Goal: Task Accomplishment & Management: Use online tool/utility

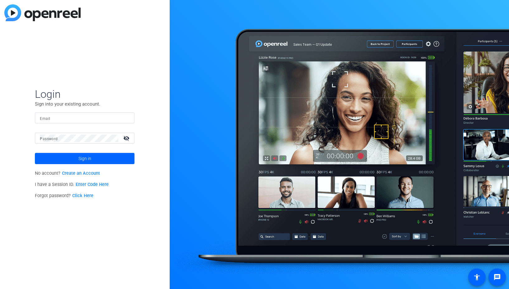
click at [101, 118] on input "Email" at bounding box center [85, 117] width 90 height 7
click at [123, 117] on img at bounding box center [124, 117] width 4 height 7
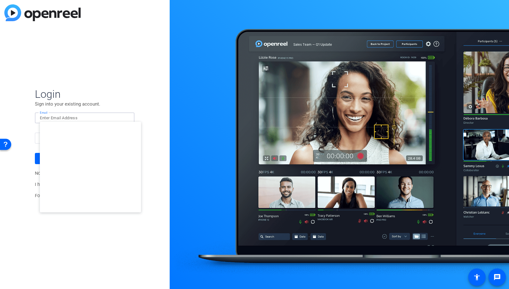
type input "[EMAIL_ADDRESS][DOMAIN_NAME]"
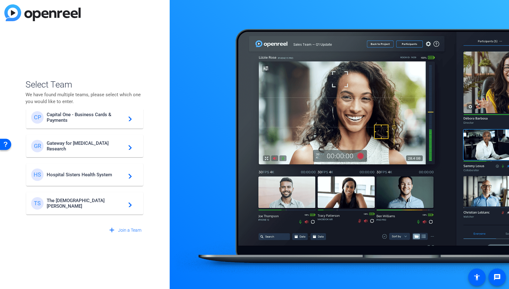
scroll to position [126, 0]
click at [66, 139] on div "GR Gateway for Cancer Research navigate_next" at bounding box center [84, 145] width 107 height 12
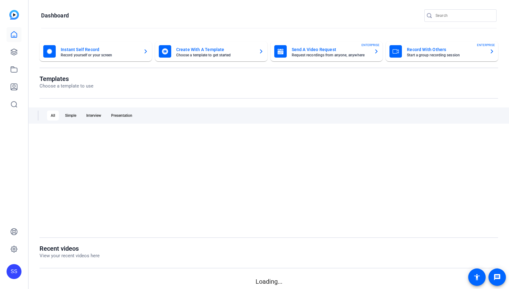
scroll to position [0, 0]
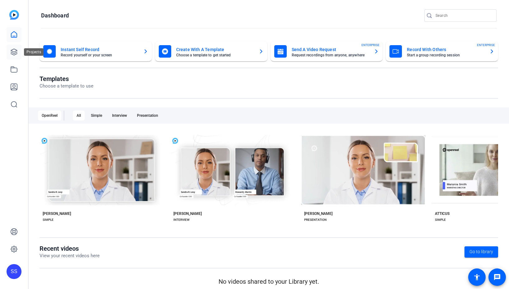
click at [12, 52] on icon at bounding box center [14, 52] width 6 height 6
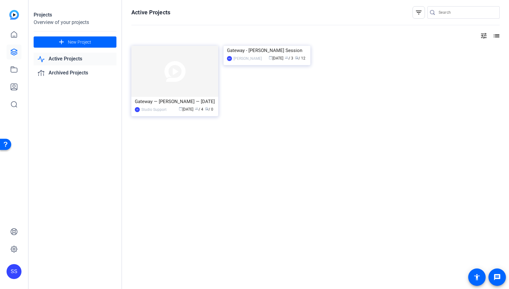
click at [187, 63] on img at bounding box center [174, 71] width 87 height 51
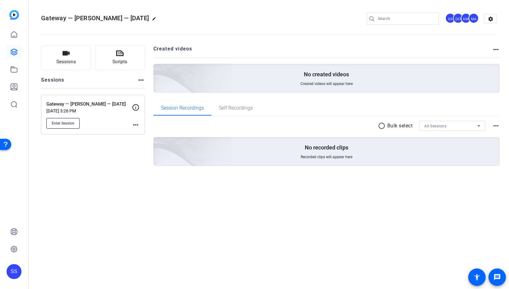
click at [74, 125] on span "Enter Session" at bounding box center [63, 123] width 23 height 5
click at [153, 19] on mat-icon "edit" at bounding box center [155, 20] width 7 height 7
click at [62, 19] on input "Gateway — [PERSON_NAME] — [DATE]" at bounding box center [66, 18] width 41 height 7
click at [96, 18] on span "check_circle" at bounding box center [96, 18] width 7 height 7
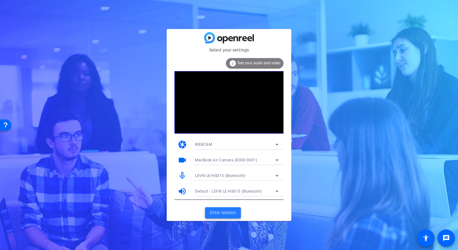
click at [231, 214] on span "Enter session" at bounding box center [223, 212] width 26 height 7
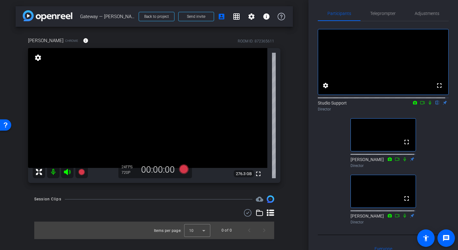
scroll to position [4, 0]
click at [426, 15] on span "Adjustments" at bounding box center [427, 13] width 25 height 4
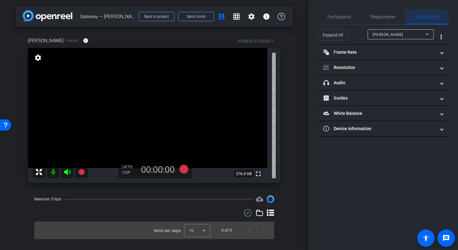
scroll to position [0, 0]
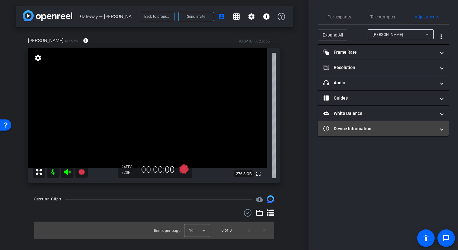
click at [390, 127] on mat-panel-title "Device Information" at bounding box center [379, 128] width 112 height 7
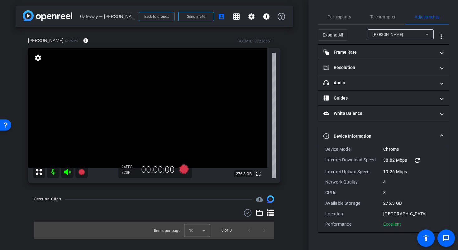
drag, startPoint x: 323, startPoint y: 148, endPoint x: 404, endPoint y: 222, distance: 109.8
click at [404, 222] on div "Device Model Chrome Internet Download Speed 38.82 Mbps refresh Internet Upload …" at bounding box center [383, 189] width 131 height 86
copy div "Device Model Chrome Internet Download Speed 38.82 Mbps refresh Internet Upload …"
click at [340, 12] on span "Participants" at bounding box center [339, 16] width 24 height 15
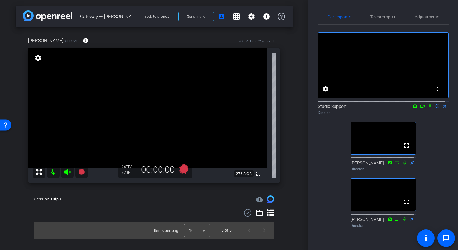
click at [302, 98] on div "arrow_back Gateway — [PERSON_NAME] — [DATE] Back to project Send invite account…" at bounding box center [154, 125] width 308 height 250
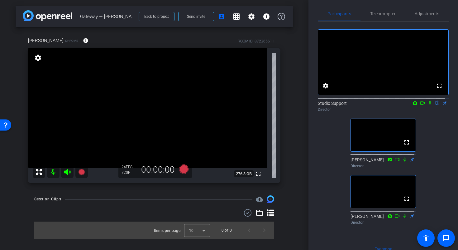
scroll to position [4, 0]
click at [198, 17] on span "Send invite" at bounding box center [196, 16] width 18 height 5
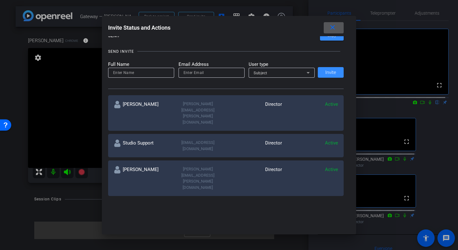
scroll to position [57, 0]
click at [336, 28] on mat-icon "close" at bounding box center [333, 28] width 8 height 8
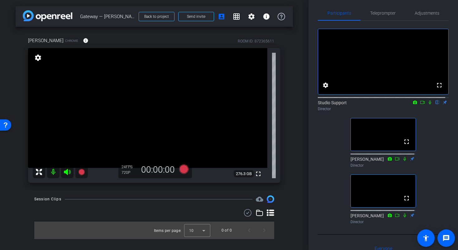
click at [325, 181] on div "fullscreen settings Studio Support flip Director fullscreen Maria Aroz Director…" at bounding box center [383, 123] width 131 height 205
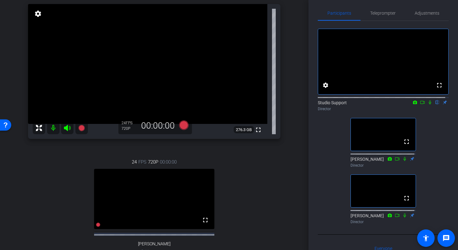
scroll to position [36, 0]
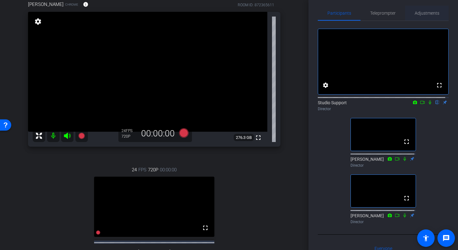
click at [421, 14] on span "Adjustments" at bounding box center [427, 13] width 25 height 4
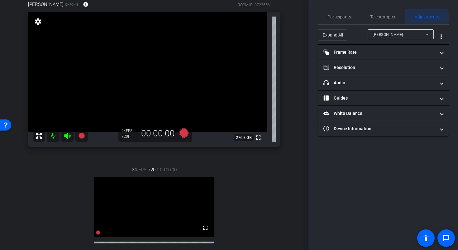
scroll to position [0, 0]
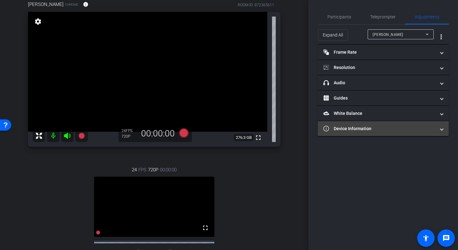
click at [371, 130] on mat-panel-title "Device Information" at bounding box center [379, 128] width 112 height 7
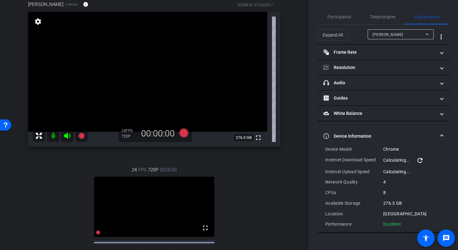
click at [421, 33] on div "Daisy Orozco" at bounding box center [399, 35] width 53 height 8
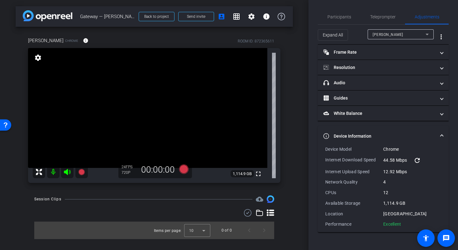
drag, startPoint x: 405, startPoint y: 224, endPoint x: 326, endPoint y: 150, distance: 108.0
click at [326, 150] on div "Device Model Chrome Internet Download Speed 44.58 Mbps refresh Internet Upload …" at bounding box center [383, 186] width 116 height 81
copy div "Device Model Chrome Internet Download Speed 44.58 Mbps refresh Internet Upload …"
click at [438, 158] on div "58.26 Mbps refresh" at bounding box center [412, 159] width 58 height 7
click at [445, 137] on mat-expansion-panel-header "Device Information" at bounding box center [383, 136] width 131 height 20
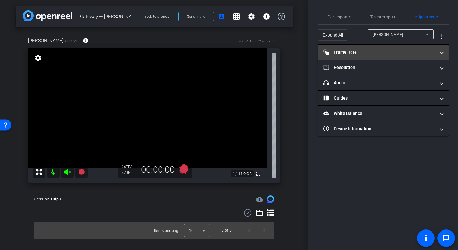
click at [443, 50] on mat-expansion-panel-header "Frame Rate Frame Rate" at bounding box center [383, 52] width 131 height 15
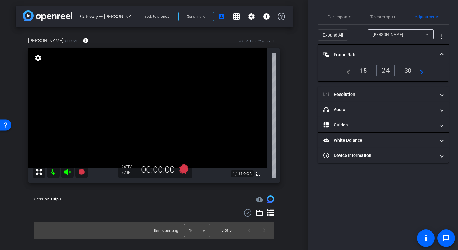
click at [408, 70] on div "30" at bounding box center [408, 70] width 17 height 11
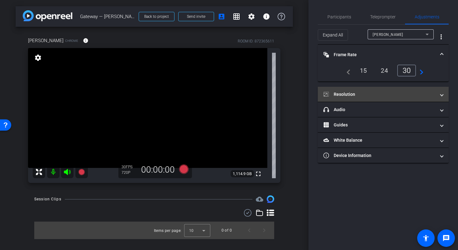
click at [442, 95] on span at bounding box center [441, 94] width 2 height 7
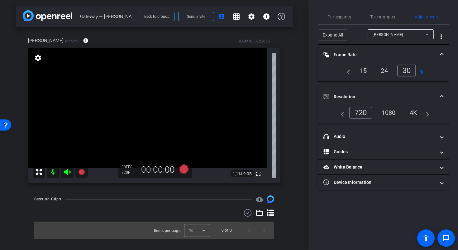
click at [270, 42] on div "ROOM ID: 872365611" at bounding box center [256, 41] width 36 height 6
copy div "872365611"
click at [343, 17] on span "Participants" at bounding box center [339, 17] width 24 height 4
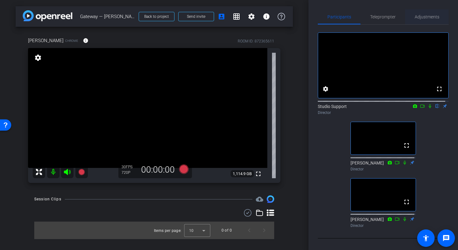
click at [415, 15] on span "Adjustments" at bounding box center [427, 17] width 25 height 4
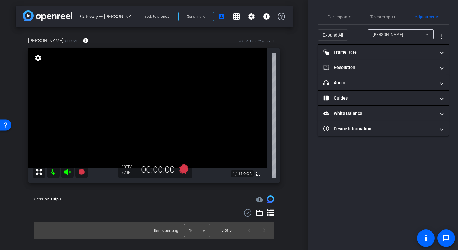
click at [393, 36] on span "Sameek Roychowdhury" at bounding box center [388, 34] width 31 height 4
click at [396, 36] on div at bounding box center [229, 125] width 458 height 250
click at [328, 15] on span "Participants" at bounding box center [339, 17] width 24 height 4
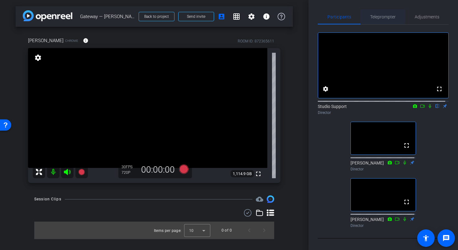
click at [384, 18] on span "Teleprompter" at bounding box center [383, 17] width 26 height 4
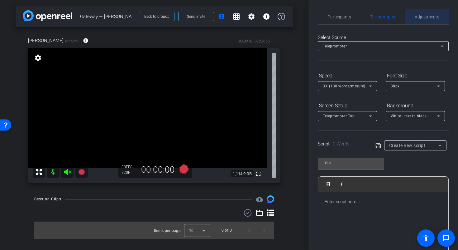
click at [426, 16] on span "Adjustments" at bounding box center [427, 17] width 25 height 4
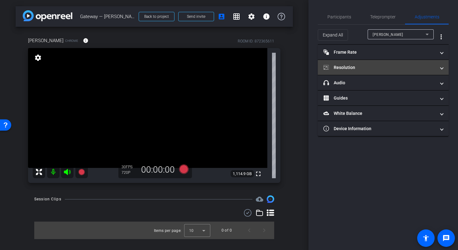
click at [397, 60] on mat-expansion-panel-header "Resolution" at bounding box center [383, 67] width 131 height 15
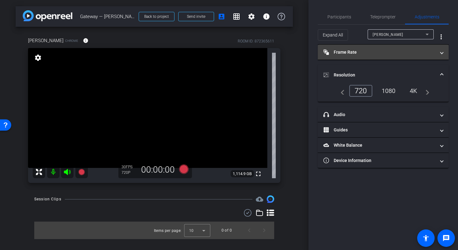
click at [390, 50] on mat-panel-title "Frame Rate Frame Rate" at bounding box center [379, 52] width 112 height 7
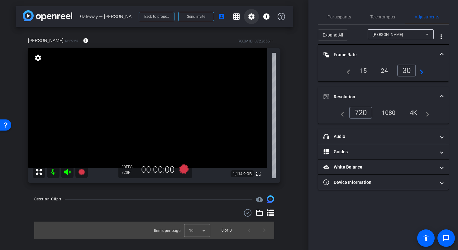
click at [254, 18] on mat-icon "settings" at bounding box center [251, 16] width 7 height 7
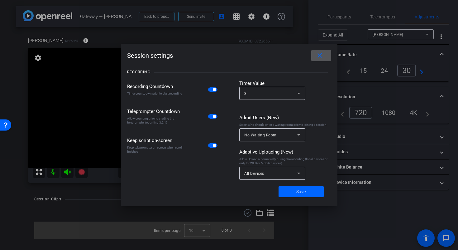
click at [276, 177] on div "All Devices" at bounding box center [272, 172] width 56 height 13
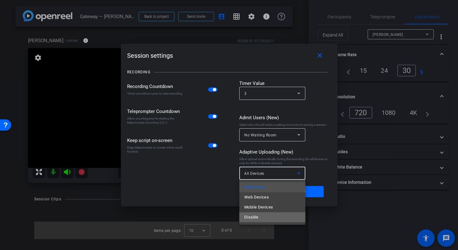
click at [261, 216] on mat-option "Disable" at bounding box center [272, 217] width 66 height 10
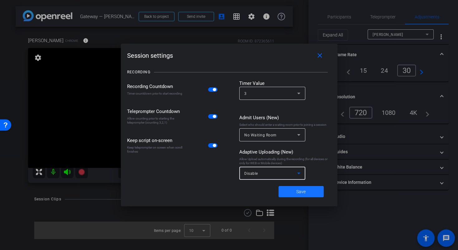
click at [308, 194] on span at bounding box center [300, 191] width 45 height 15
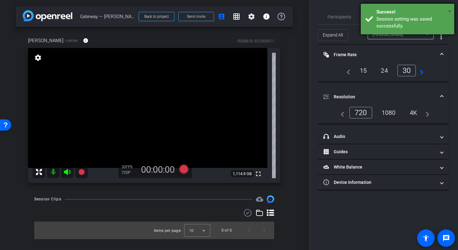
click at [449, 12] on span "×" at bounding box center [449, 10] width 3 height 7
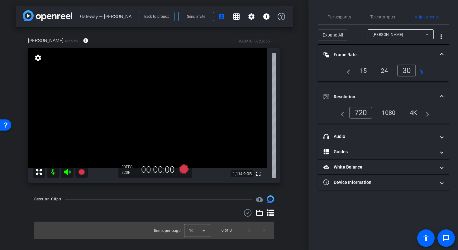
click at [391, 111] on div "1080" at bounding box center [388, 112] width 23 height 11
click at [442, 97] on span at bounding box center [441, 96] width 2 height 7
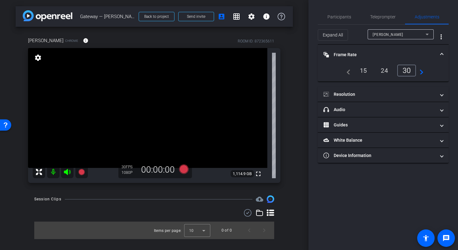
click at [441, 51] on span at bounding box center [441, 54] width 2 height 7
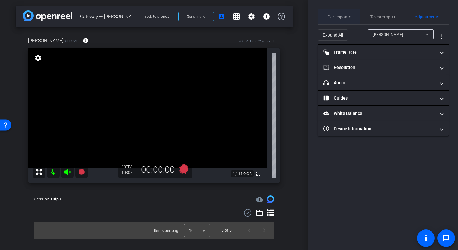
click at [326, 20] on div "Participants" at bounding box center [339, 16] width 43 height 15
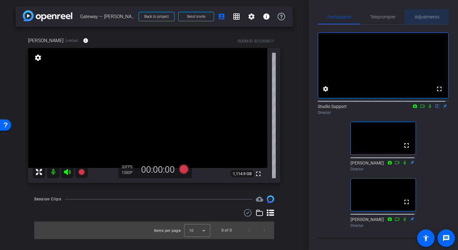
click at [421, 12] on span "Adjustments" at bounding box center [427, 16] width 25 height 15
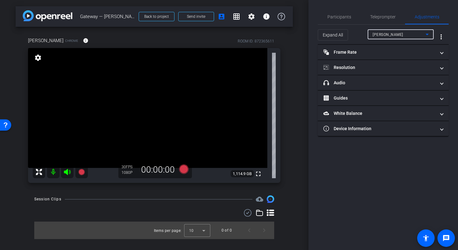
click at [419, 36] on div "Sameek Roychowdhury" at bounding box center [399, 35] width 53 height 8
click at [384, 166] on div at bounding box center [229, 125] width 458 height 250
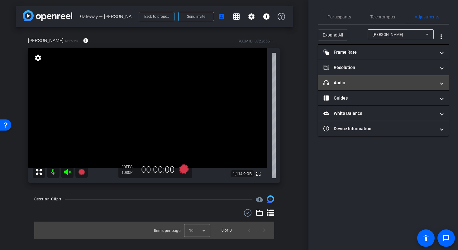
click at [358, 83] on mat-panel-title "headphone icon Audio" at bounding box center [379, 82] width 112 height 7
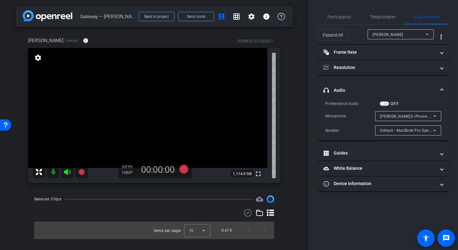
click at [430, 115] on span "Sameek's iPhone Microphone" at bounding box center [415, 115] width 70 height 5
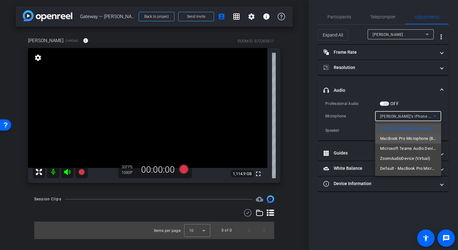
click at [419, 139] on span "MacBook Pro Microphone (Built-in)" at bounding box center [408, 138] width 56 height 7
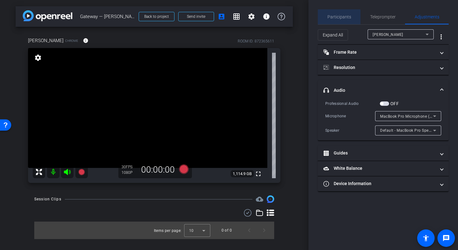
click at [338, 18] on span "Participants" at bounding box center [339, 17] width 24 height 4
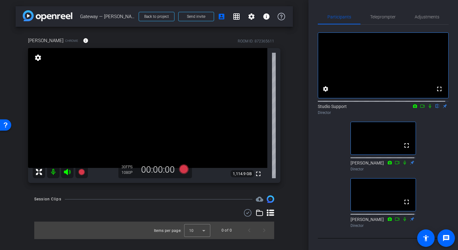
click at [297, 58] on div "arrow_back Gateway — Dr. Sameek — 10/09/2025 Back to project Send invite accoun…" at bounding box center [154, 125] width 308 height 250
click at [140, 95] on video at bounding box center [147, 108] width 239 height 120
click at [147, 95] on video at bounding box center [147, 108] width 239 height 120
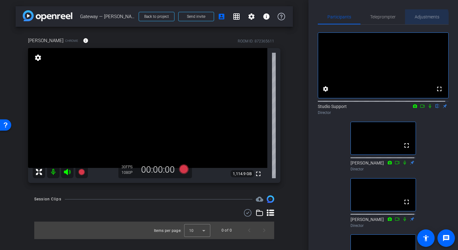
click at [423, 18] on span "Adjustments" at bounding box center [427, 17] width 25 height 4
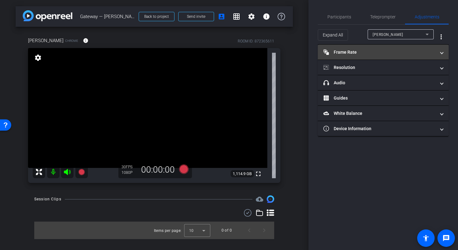
click at [392, 54] on mat-panel-title "Frame Rate Frame Rate" at bounding box center [379, 52] width 112 height 7
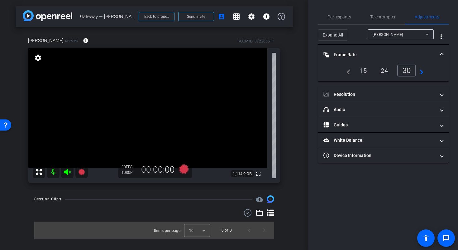
click at [439, 53] on span "Frame Rate Frame Rate" at bounding box center [381, 54] width 117 height 7
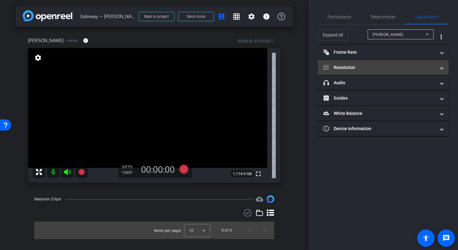
click at [440, 69] on span at bounding box center [441, 67] width 2 height 7
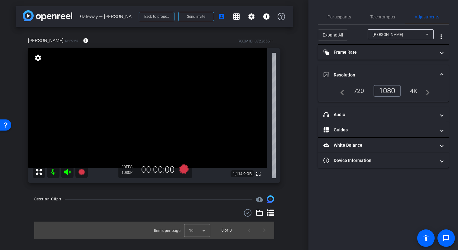
click at [440, 69] on mat-expansion-panel-header "Resolution" at bounding box center [383, 75] width 131 height 20
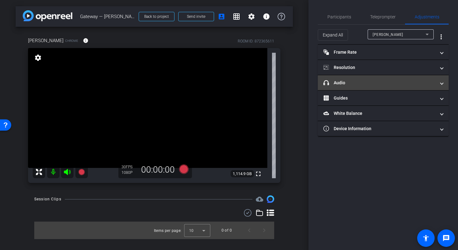
click at [442, 79] on mat-expansion-panel-header "headphone icon Audio" at bounding box center [383, 82] width 131 height 15
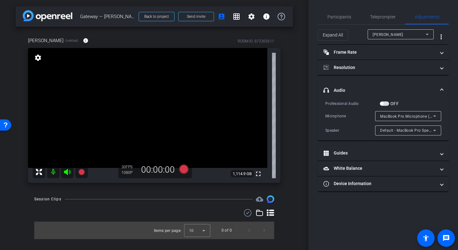
click at [436, 117] on icon at bounding box center [434, 115] width 7 height 7
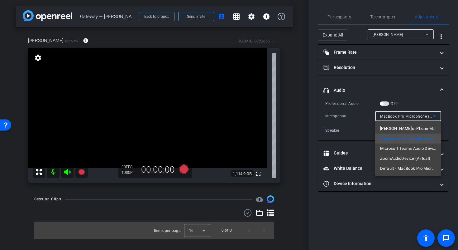
click at [436, 117] on div at bounding box center [229, 125] width 458 height 250
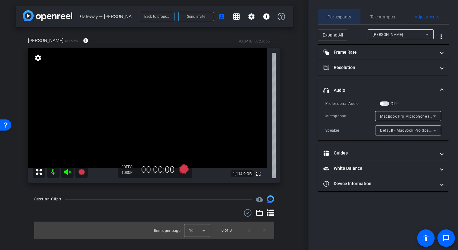
click at [342, 16] on span "Participants" at bounding box center [339, 17] width 24 height 4
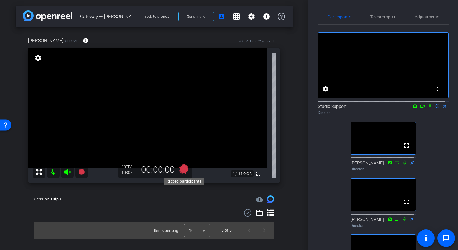
click at [185, 169] on icon at bounding box center [183, 168] width 9 height 9
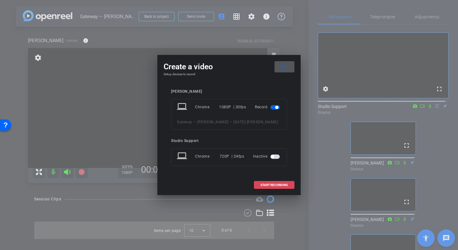
click at [283, 186] on span "START RECORDING" at bounding box center [273, 184] width 27 height 3
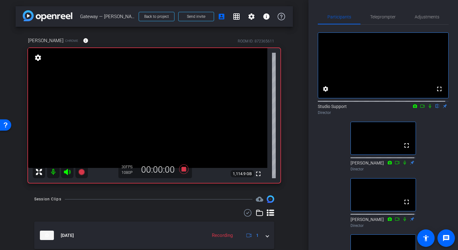
click at [429, 108] on icon at bounding box center [430, 106] width 2 height 4
click at [181, 170] on icon at bounding box center [183, 168] width 9 height 9
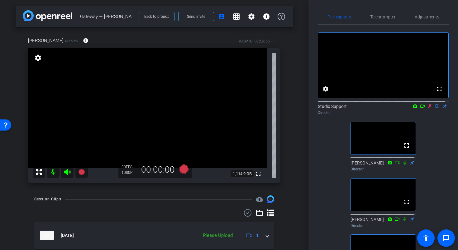
click at [428, 108] on icon at bounding box center [429, 106] width 3 height 4
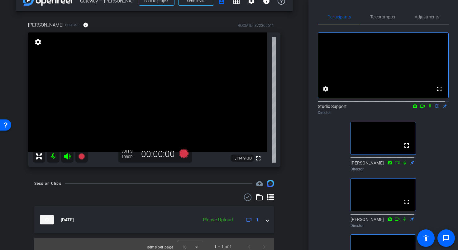
scroll to position [21, 0]
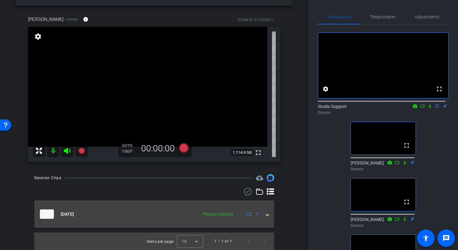
click at [265, 212] on mat-expansion-panel-header "Oct 9, 2025 Please Upload 1" at bounding box center [154, 213] width 240 height 27
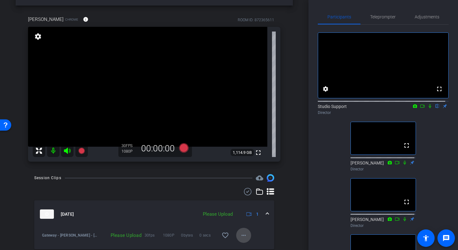
click at [242, 235] on mat-icon "more_horiz" at bounding box center [243, 234] width 7 height 7
click at [253, 206] on span "Upload" at bounding box center [250, 206] width 25 height 7
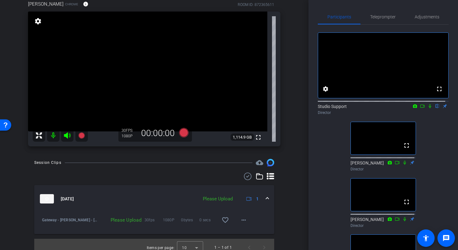
scroll to position [43, 0]
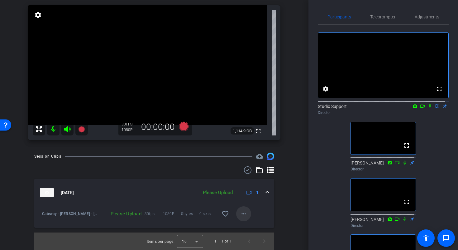
click at [241, 213] on mat-icon "more_horiz" at bounding box center [243, 213] width 7 height 7
click at [250, 226] on span "Upload" at bounding box center [250, 226] width 25 height 7
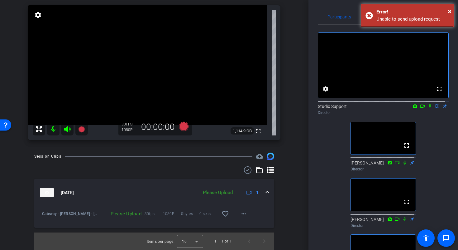
click at [296, 184] on div "arrow_back Gateway — Dr. Sameek — 10/09/2025 Back to project Send invite accoun…" at bounding box center [154, 82] width 308 height 250
click at [450, 11] on span "×" at bounding box center [449, 10] width 3 height 7
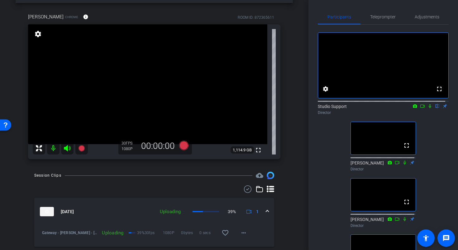
scroll to position [20, 0]
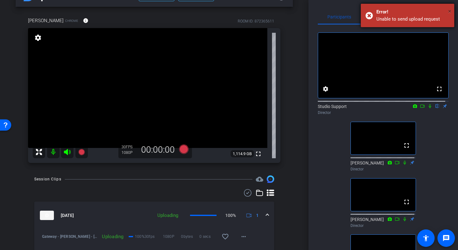
click at [451, 11] on span "×" at bounding box center [449, 10] width 3 height 7
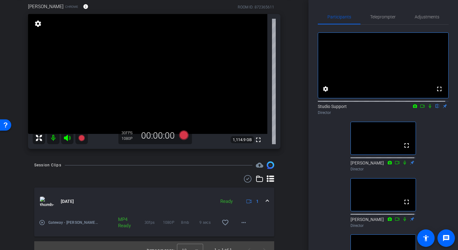
scroll to position [37, 0]
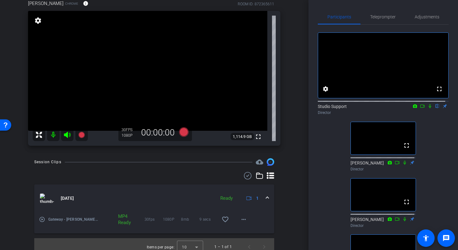
click at [40, 220] on mat-icon "play_circle_outline" at bounding box center [42, 219] width 6 height 6
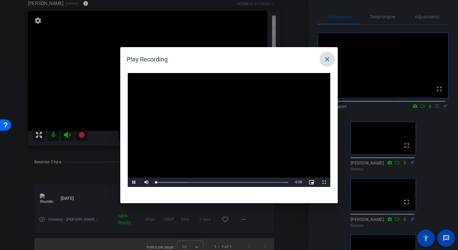
click at [232, 125] on video "Video Player" at bounding box center [229, 130] width 202 height 114
click at [134, 182] on span "Video Player" at bounding box center [134, 182] width 12 height 0
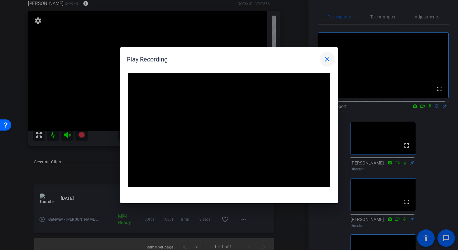
click at [331, 60] on span at bounding box center [327, 59] width 15 height 15
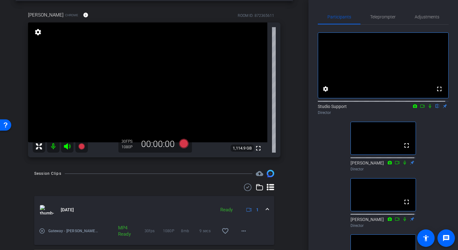
scroll to position [25, 0]
click at [144, 80] on video at bounding box center [147, 83] width 239 height 120
click at [294, 104] on div "arrow_back Gateway — Dr. Sameek — 10/09/2025 Back to project Send invite accoun…" at bounding box center [154, 100] width 308 height 250
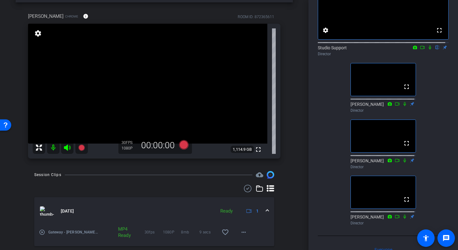
scroll to position [25, 0]
click at [266, 210] on span at bounding box center [267, 210] width 2 height 7
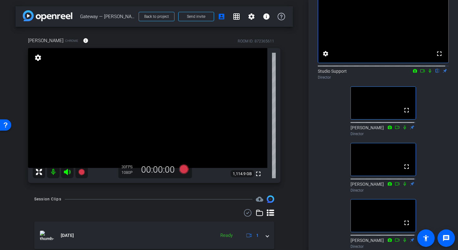
scroll to position [35, 0]
click at [182, 170] on icon at bounding box center [183, 168] width 9 height 9
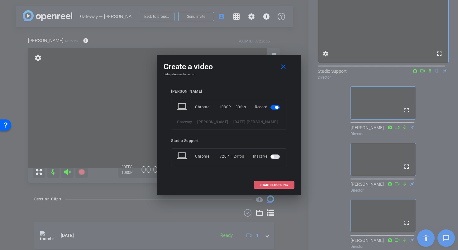
click at [268, 185] on span at bounding box center [274, 184] width 40 height 15
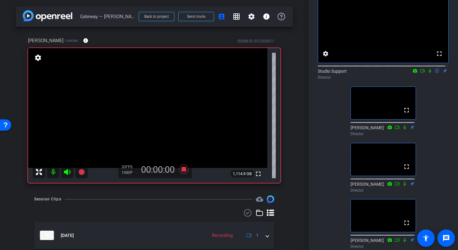
click at [427, 73] on icon at bounding box center [429, 71] width 5 height 4
click at [421, 73] on icon at bounding box center [422, 71] width 5 height 4
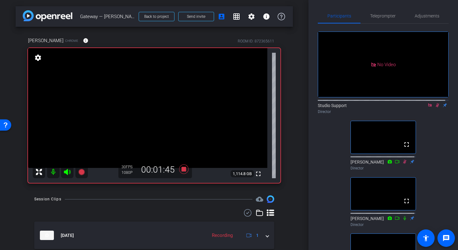
scroll to position [0, 0]
click at [426, 21] on span "Adjustments" at bounding box center [427, 16] width 25 height 15
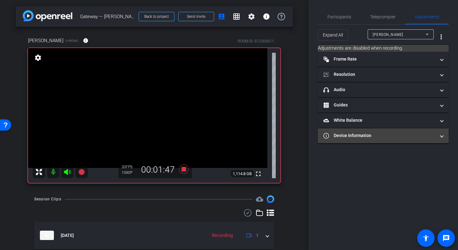
click at [399, 132] on mat-panel-title "Device Information" at bounding box center [379, 135] width 112 height 7
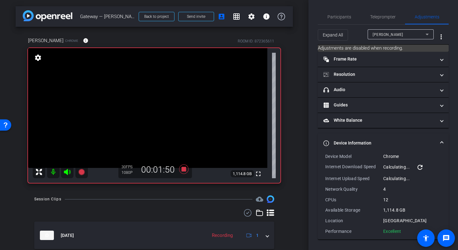
click at [421, 167] on mat-icon "refresh" at bounding box center [419, 166] width 7 height 7
click at [442, 142] on span at bounding box center [441, 143] width 2 height 7
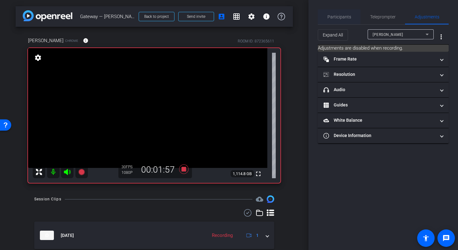
click at [333, 19] on span "Participants" at bounding box center [339, 16] width 24 height 15
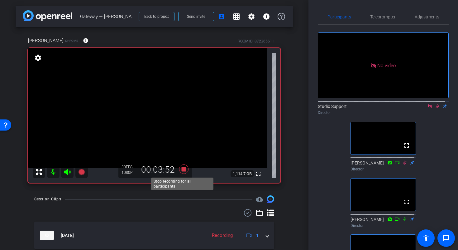
click at [182, 170] on icon at bounding box center [183, 168] width 9 height 9
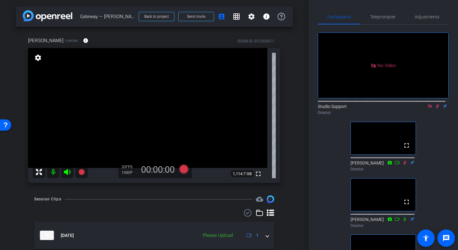
click at [436, 104] on icon at bounding box center [437, 106] width 3 height 4
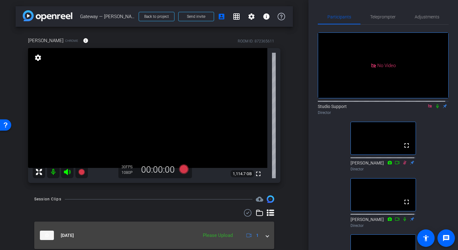
click at [266, 235] on span at bounding box center [267, 235] width 2 height 7
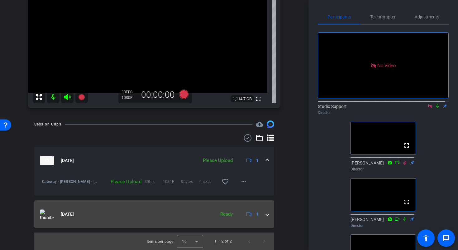
scroll to position [75, 0]
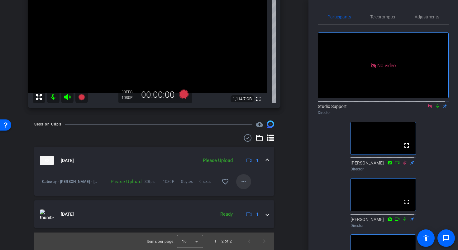
click at [242, 180] on mat-icon "more_horiz" at bounding box center [243, 181] width 7 height 7
click at [250, 193] on span "Upload" at bounding box center [250, 194] width 25 height 7
click at [266, 161] on span at bounding box center [267, 160] width 2 height 7
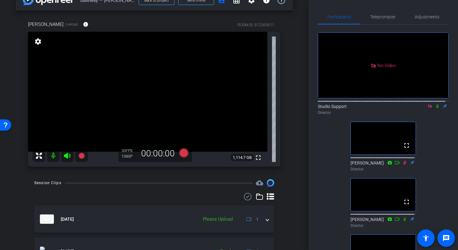
scroll to position [0, 0]
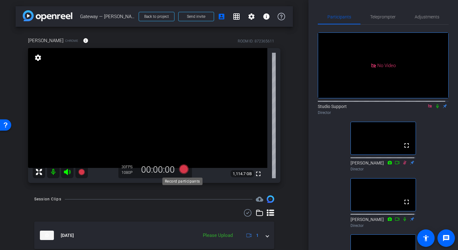
click at [184, 169] on icon at bounding box center [183, 168] width 9 height 9
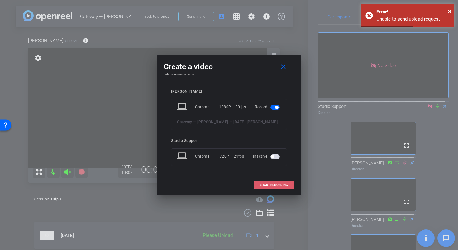
click at [273, 186] on span "START RECORDING" at bounding box center [273, 184] width 27 height 3
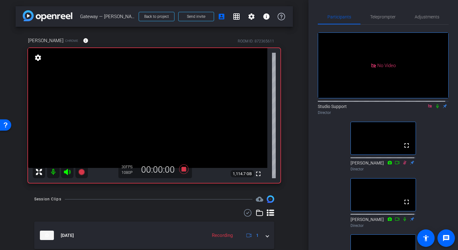
click at [435, 104] on icon at bounding box center [437, 106] width 5 height 4
click at [436, 104] on icon at bounding box center [437, 106] width 3 height 4
click at [436, 104] on icon at bounding box center [437, 106] width 2 height 4
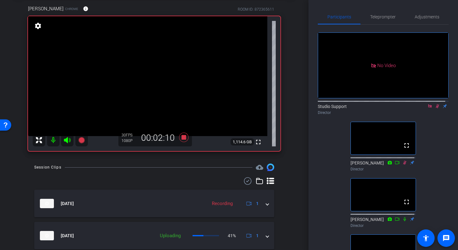
scroll to position [31, 0]
drag, startPoint x: 309, startPoint y: 73, endPoint x: 309, endPoint y: 69, distance: 3.2
click at [309, 69] on div "Participants Teleprompter Adjustments No Video Studio Support Director fullscre…" at bounding box center [383, 125] width 150 height 250
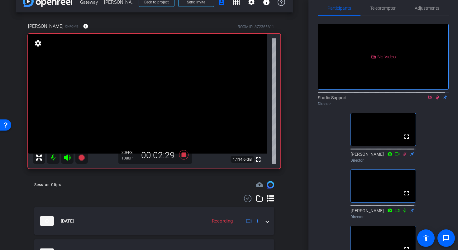
scroll to position [0, 0]
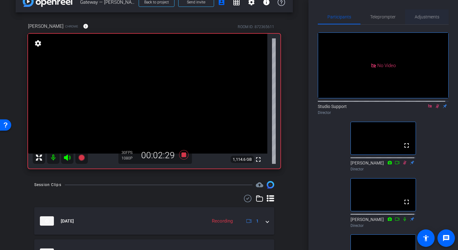
click at [428, 18] on span "Adjustments" at bounding box center [427, 17] width 25 height 4
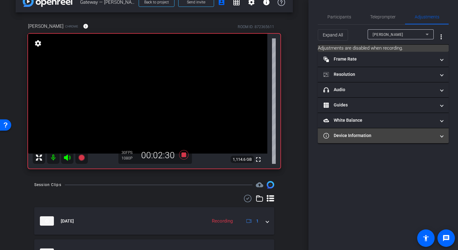
click at [408, 129] on mat-expansion-panel-header "Device Information" at bounding box center [383, 135] width 131 height 15
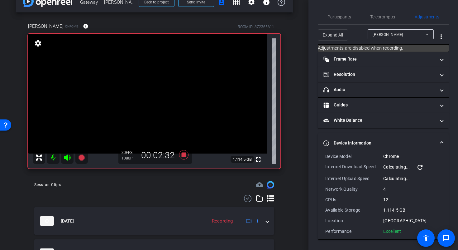
click at [423, 168] on mat-icon "refresh" at bounding box center [419, 166] width 7 height 7
click at [349, 20] on span "Participants" at bounding box center [339, 16] width 24 height 15
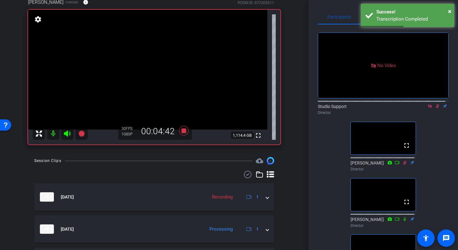
scroll to position [39, 0]
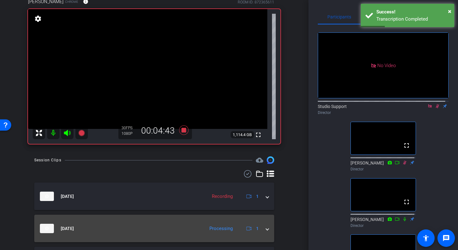
click at [266, 230] on span at bounding box center [267, 228] width 2 height 7
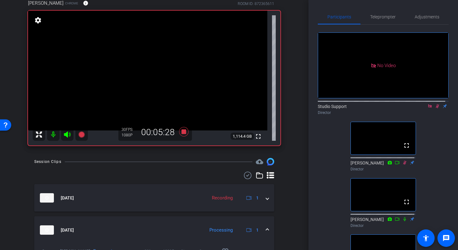
scroll to position [34, 0]
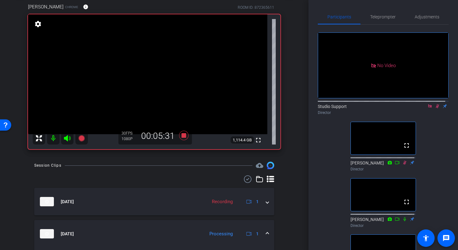
click at [435, 104] on icon at bounding box center [437, 106] width 5 height 4
click at [184, 136] on icon at bounding box center [183, 135] width 9 height 9
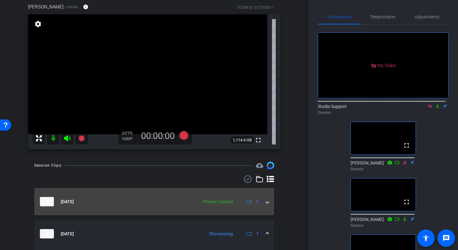
click at [266, 198] on span at bounding box center [267, 201] width 2 height 7
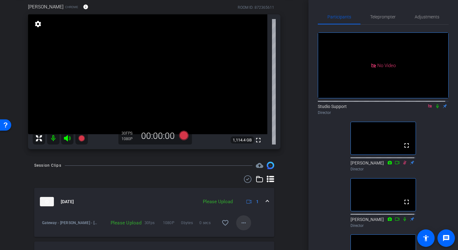
click at [242, 221] on mat-icon "more_horiz" at bounding box center [243, 222] width 7 height 7
click at [250, 193] on span "Upload" at bounding box center [250, 193] width 25 height 7
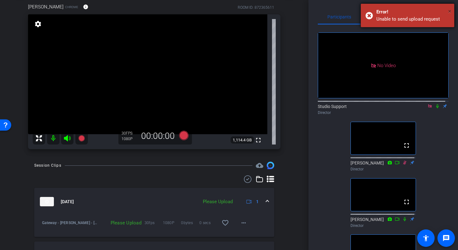
click at [449, 10] on span "×" at bounding box center [449, 10] width 3 height 7
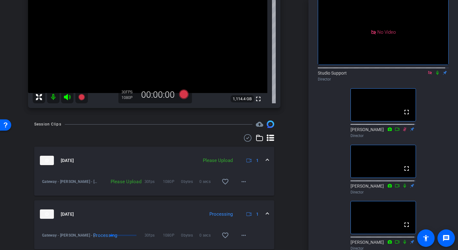
scroll to position [75, 0]
click at [243, 183] on mat-icon "more_horiz" at bounding box center [243, 180] width 7 height 7
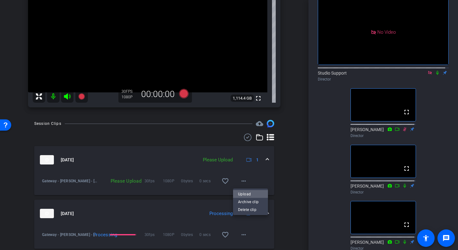
click at [250, 193] on span "Upload" at bounding box center [250, 193] width 25 height 7
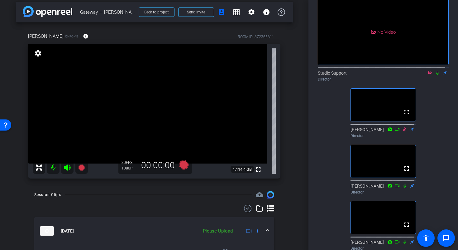
scroll to position [0, 0]
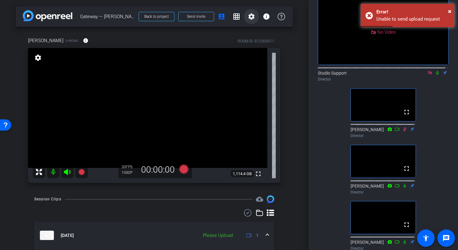
click at [249, 16] on mat-icon "settings" at bounding box center [251, 16] width 7 height 7
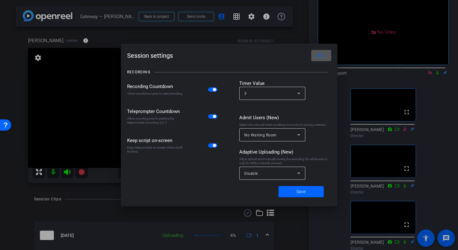
click at [326, 58] on span at bounding box center [321, 55] width 20 height 15
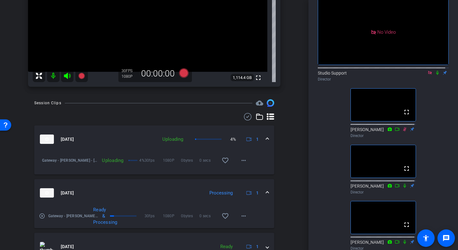
scroll to position [114, 0]
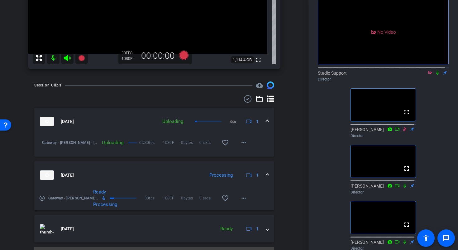
click at [41, 198] on mat-icon "play_circle_outline" at bounding box center [42, 198] width 6 height 6
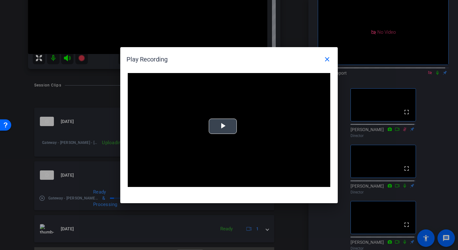
click at [223, 126] on span "Video Player" at bounding box center [223, 126] width 0 height 0
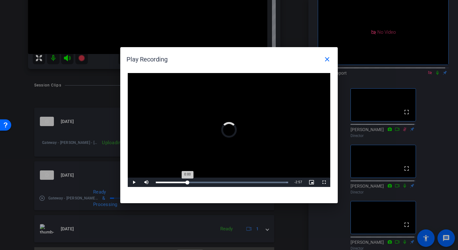
click at [188, 179] on div "Loaded : 100.00% 0:56 0:00" at bounding box center [222, 181] width 139 height 9
click at [220, 180] on div "Loaded : 100.00% 1:53 1:01" at bounding box center [222, 181] width 139 height 9
click at [241, 183] on div "Loaded : 100.00% 2:30 1:56" at bounding box center [222, 182] width 132 height 2
click at [258, 183] on div "Loaded : 100.00% 3:00 2:31" at bounding box center [222, 182] width 132 height 2
click at [272, 183] on div "Loaded : 100.00% 3:24 3:24" at bounding box center [222, 181] width 139 height 9
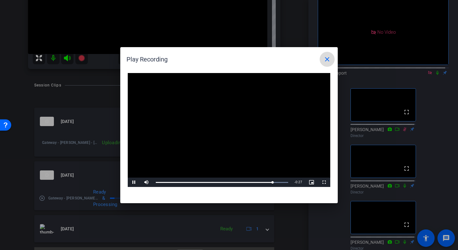
click at [326, 59] on mat-icon "close" at bounding box center [326, 58] width 7 height 7
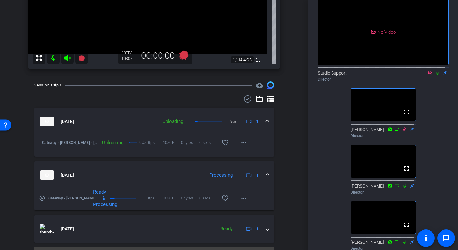
click at [266, 173] on mat-expansion-panel-header "Oct 9, 2025 Processing 1" at bounding box center [154, 174] width 240 height 27
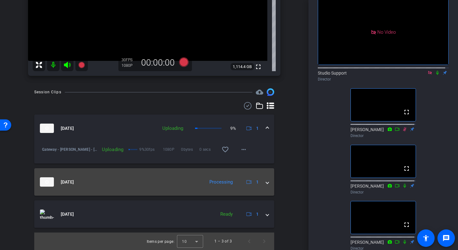
scroll to position [107, 0]
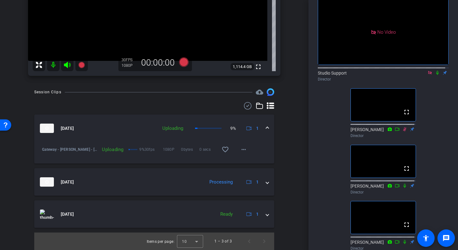
click at [427, 70] on icon at bounding box center [429, 72] width 5 height 4
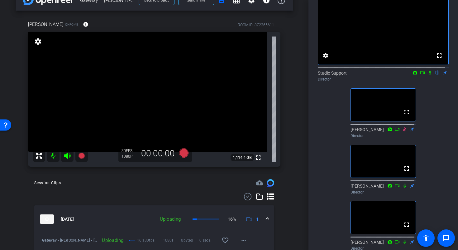
scroll to position [16, 0]
click at [185, 154] on icon at bounding box center [183, 153] width 9 height 9
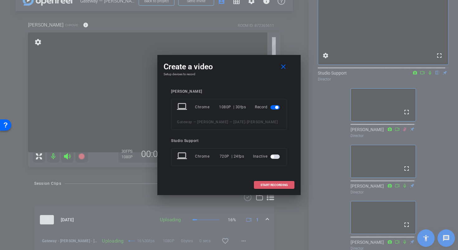
click at [281, 186] on span "START RECORDING" at bounding box center [273, 184] width 27 height 3
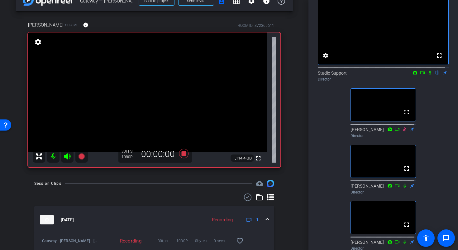
click at [427, 75] on icon at bounding box center [429, 72] width 5 height 4
click at [421, 75] on icon at bounding box center [422, 72] width 5 height 4
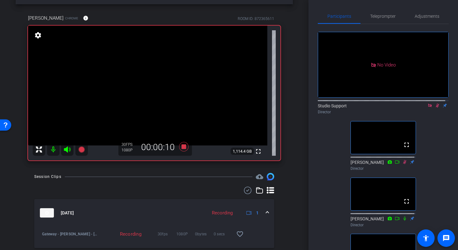
scroll to position [0, 0]
click at [428, 19] on span "Adjustments" at bounding box center [427, 17] width 25 height 4
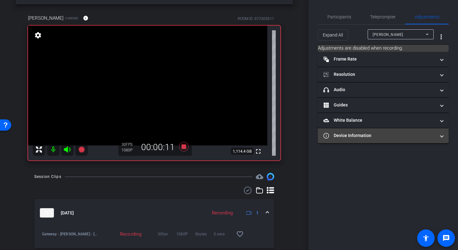
click at [424, 131] on mat-expansion-panel-header "Device Information" at bounding box center [383, 135] width 131 height 15
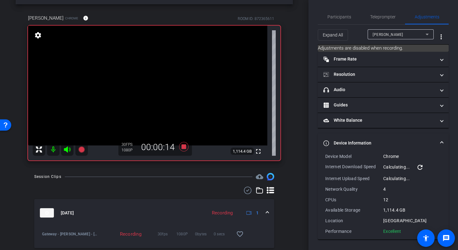
click at [442, 140] on span at bounding box center [441, 143] width 2 height 7
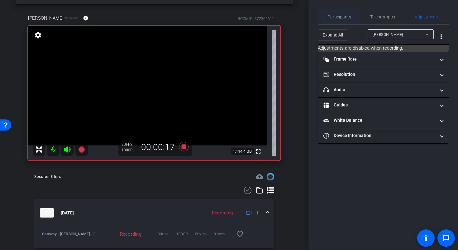
click at [347, 20] on span "Participants" at bounding box center [339, 16] width 24 height 15
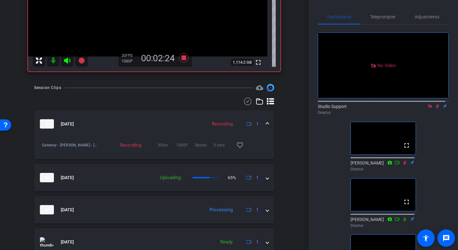
scroll to position [113, 0]
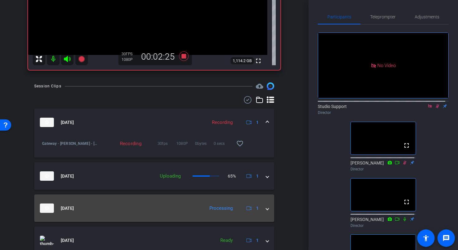
click at [266, 210] on span at bounding box center [267, 208] width 2 height 7
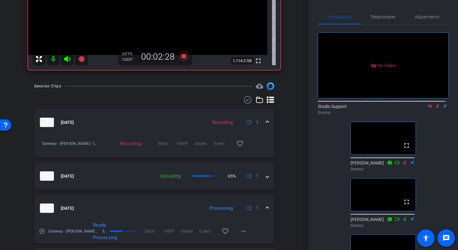
click at [265, 209] on mat-expansion-panel-header "Oct 9, 2025 Processing 1" at bounding box center [154, 207] width 240 height 27
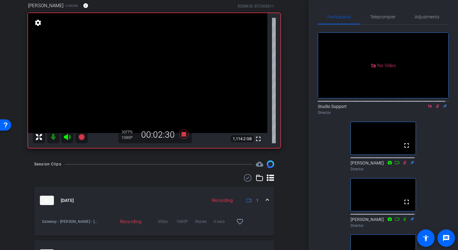
scroll to position [28, 0]
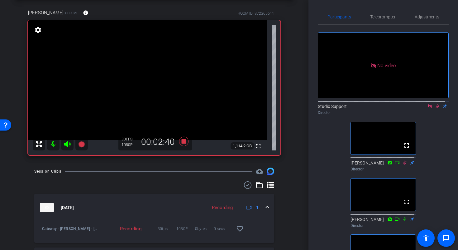
click at [428, 104] on icon at bounding box center [429, 105] width 3 height 3
click at [428, 108] on icon at bounding box center [429, 106] width 3 height 4
click at [182, 141] on icon at bounding box center [183, 140] width 9 height 9
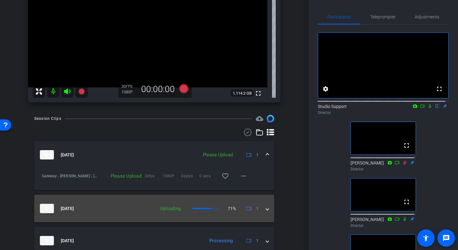
scroll to position [105, 0]
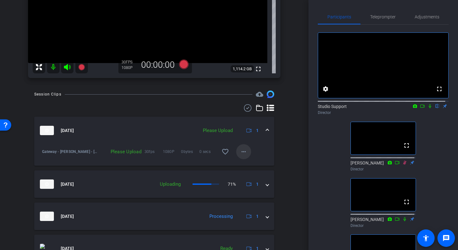
click at [243, 152] on mat-icon "more_horiz" at bounding box center [243, 151] width 7 height 7
click at [256, 165] on span "Upload" at bounding box center [250, 164] width 25 height 7
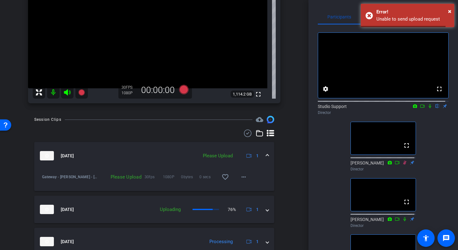
scroll to position [71, 0]
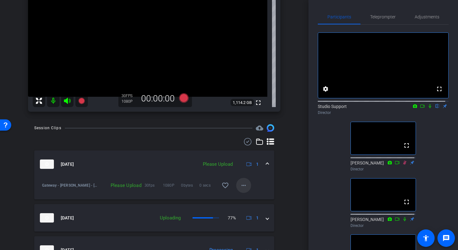
click at [236, 185] on span at bounding box center [243, 185] width 15 height 15
click at [248, 195] on span "Upload" at bounding box center [250, 197] width 25 height 7
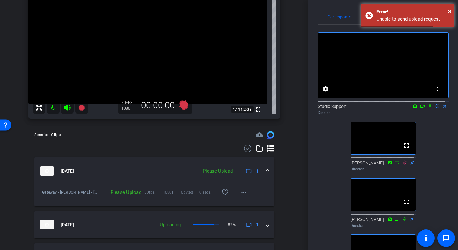
scroll to position [64, 0]
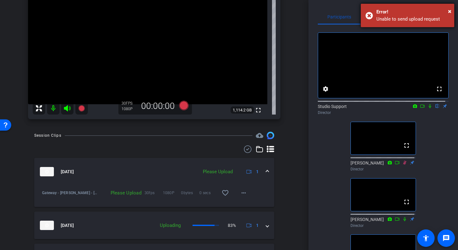
click at [448, 12] on div "Error!" at bounding box center [412, 11] width 73 height 7
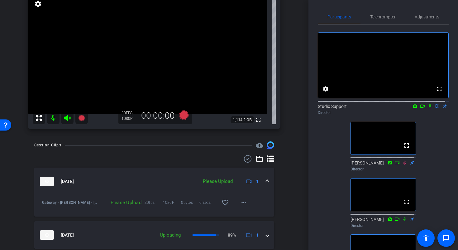
scroll to position [59, 0]
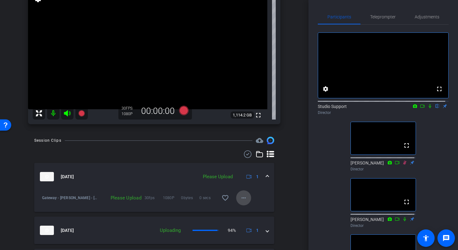
click at [245, 197] on span at bounding box center [243, 197] width 15 height 15
click at [253, 207] on span "Upload" at bounding box center [250, 210] width 25 height 7
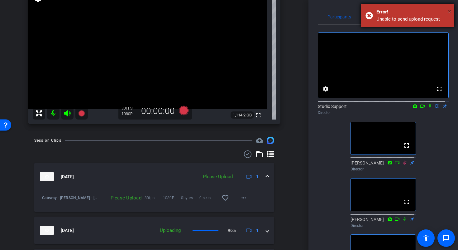
click at [451, 11] on span "×" at bounding box center [449, 10] width 3 height 7
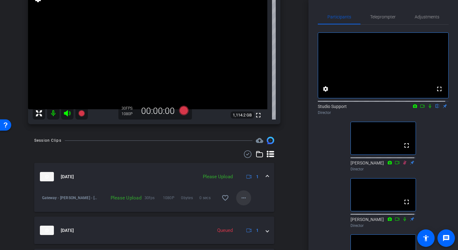
click at [242, 196] on mat-icon "more_horiz" at bounding box center [243, 197] width 7 height 7
click at [250, 209] on span "Upload" at bounding box center [250, 210] width 25 height 7
click at [293, 183] on div "arrow_back Gateway — Dr. Sameek — 10/09/2025 Back to project Send invite accoun…" at bounding box center [154, 66] width 308 height 250
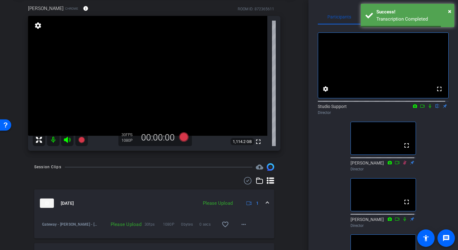
scroll to position [32, 0]
click at [450, 12] on span "×" at bounding box center [449, 10] width 3 height 7
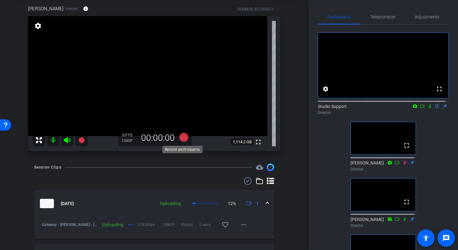
click at [184, 138] on icon at bounding box center [183, 136] width 9 height 9
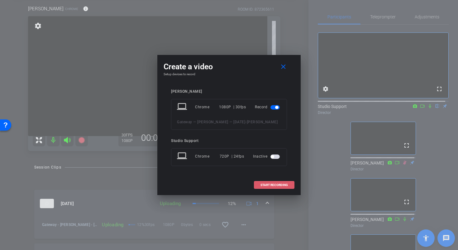
click at [264, 186] on span "START RECORDING" at bounding box center [273, 184] width 27 height 3
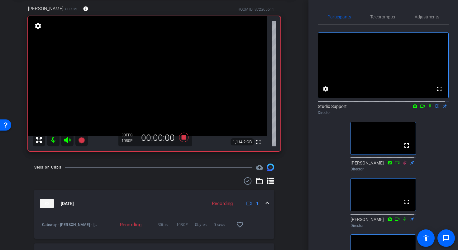
click at [429, 108] on icon at bounding box center [430, 106] width 2 height 4
click at [421, 108] on icon at bounding box center [422, 106] width 5 height 4
click at [292, 96] on div "arrow_back Gateway — Dr. Sameek — 10/09/2025 Back to project Send invite accoun…" at bounding box center [154, 93] width 308 height 250
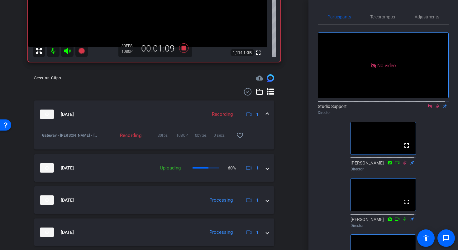
scroll to position [131, 0]
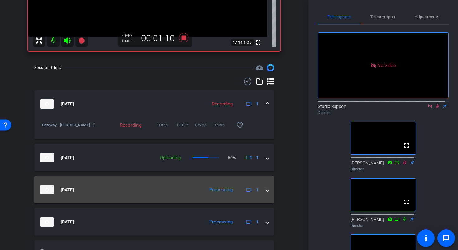
click at [267, 188] on mat-expansion-panel-header "Oct 9, 2025 Processing 1" at bounding box center [154, 189] width 240 height 27
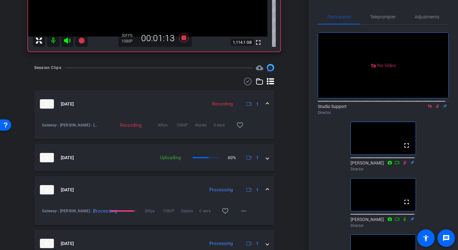
click at [266, 188] on mat-expansion-panel-header "Oct 9, 2025 Processing 1" at bounding box center [154, 189] width 240 height 27
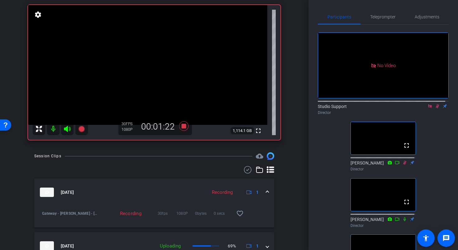
scroll to position [40, 0]
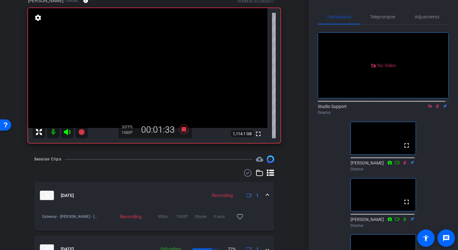
click at [427, 108] on icon at bounding box center [429, 106] width 5 height 4
click at [428, 108] on icon at bounding box center [429, 106] width 3 height 4
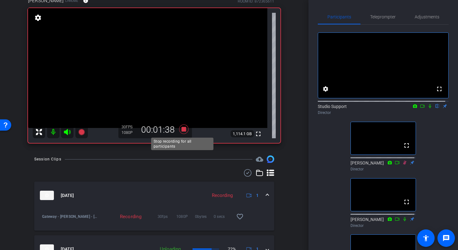
click at [183, 131] on icon at bounding box center [183, 128] width 9 height 9
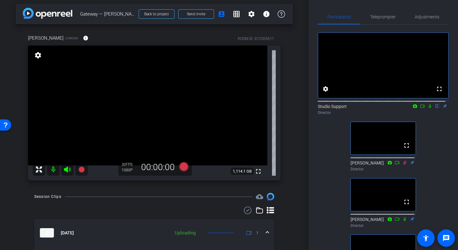
scroll to position [0, 0]
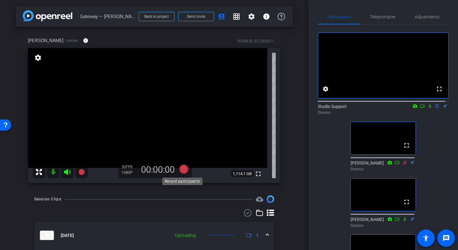
click at [183, 169] on icon at bounding box center [183, 168] width 9 height 9
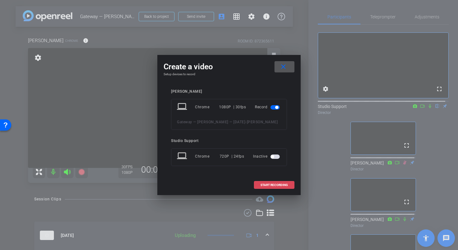
click at [280, 186] on span at bounding box center [274, 184] width 40 height 15
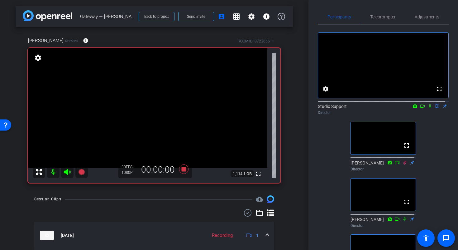
click at [429, 108] on icon at bounding box center [430, 106] width 2 height 4
click at [420, 107] on icon at bounding box center [422, 105] width 4 height 3
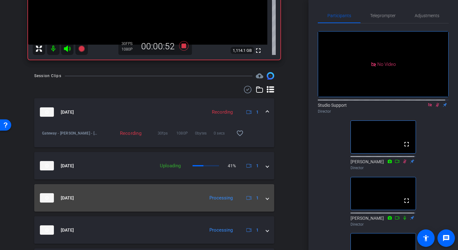
scroll to position [123, 0]
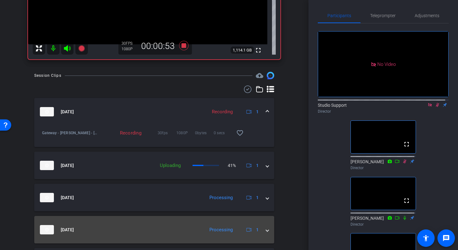
click at [266, 224] on mat-expansion-panel-header "Oct 9, 2025 Processing 1" at bounding box center [154, 229] width 240 height 27
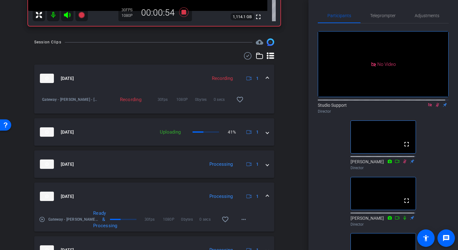
scroll to position [157, 0]
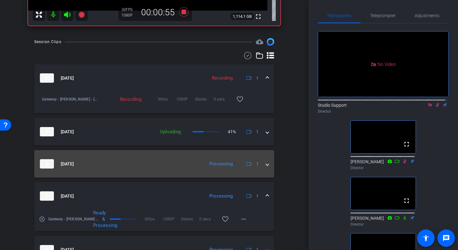
click at [266, 166] on span at bounding box center [267, 163] width 2 height 7
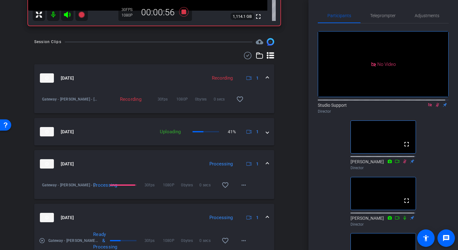
click at [266, 165] on span at bounding box center [267, 163] width 2 height 7
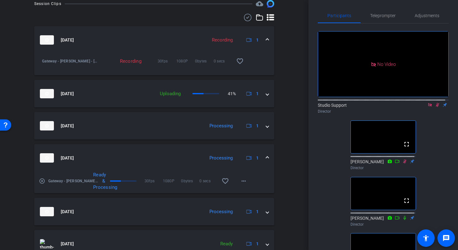
scroll to position [195, 0]
click at [42, 181] on mat-icon "play_circle_outline" at bounding box center [42, 180] width 6 height 6
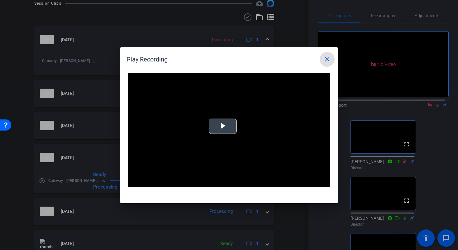
click at [223, 126] on span "Video Player" at bounding box center [223, 126] width 0 height 0
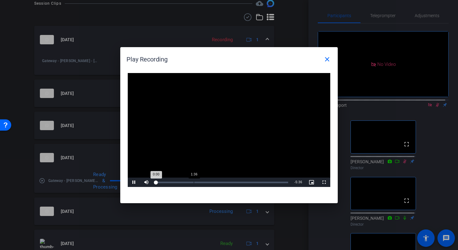
click at [193, 179] on div "Loaded : 0% 1:36 0:00" at bounding box center [222, 181] width 139 height 9
click at [236, 181] on div "Loaded : 0% 3:25 1:38" at bounding box center [222, 182] width 132 height 2
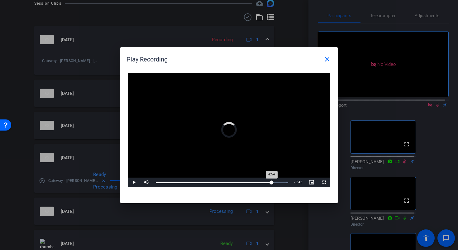
click at [272, 182] on div "Loaded : 100.00% 4:54 4:54" at bounding box center [222, 182] width 132 height 2
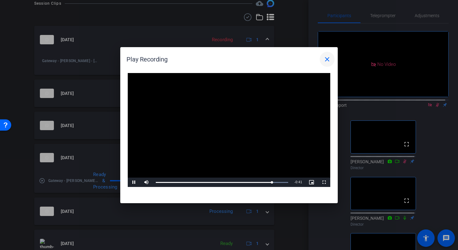
click at [331, 63] on span at bounding box center [327, 59] width 15 height 15
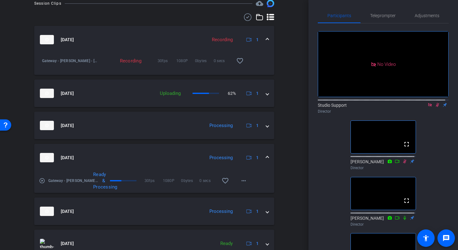
click at [262, 156] on div "Oct 9, 2025 Processing 1" at bounding box center [153, 157] width 226 height 9
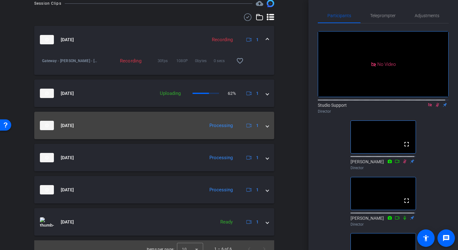
click at [266, 128] on span at bounding box center [267, 125] width 2 height 7
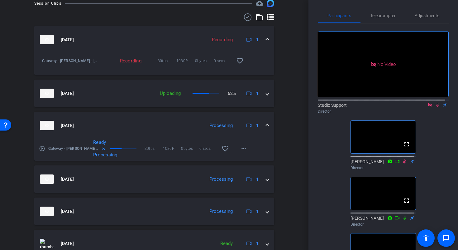
click at [41, 149] on mat-icon "play_circle_outline" at bounding box center [42, 148] width 6 height 6
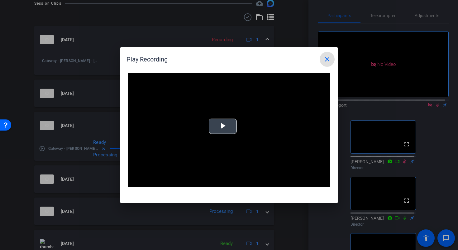
click at [223, 126] on span "Video Player" at bounding box center [223, 126] width 0 height 0
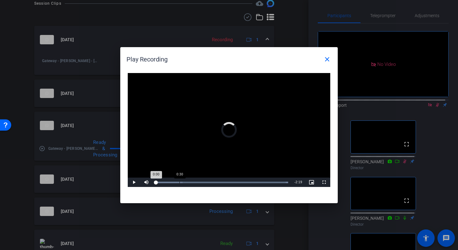
click at [179, 181] on div "Loaded : 100.00% 0:30 0:00" at bounding box center [222, 182] width 132 height 2
click at [209, 181] on div "Loaded : 100.00% 1:08 0:32" at bounding box center [222, 182] width 132 height 2
click at [240, 185] on div "Loaded : 100.00% 1:48 1:48" at bounding box center [222, 181] width 139 height 9
click at [260, 182] on div "Loaded : 100.00% 2:14 1:49" at bounding box center [222, 182] width 132 height 2
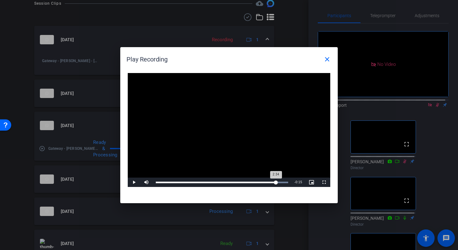
click at [276, 183] on div "Loaded : 100.00% 2:34 2:34" at bounding box center [222, 181] width 139 height 9
click at [327, 61] on mat-icon "close" at bounding box center [326, 58] width 7 height 7
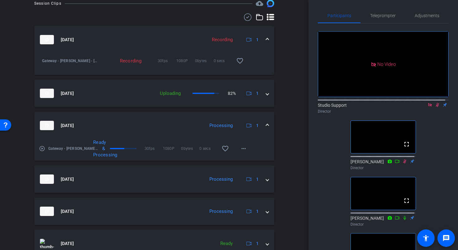
click at [259, 126] on div "Oct 9, 2025 Processing 1" at bounding box center [153, 125] width 226 height 9
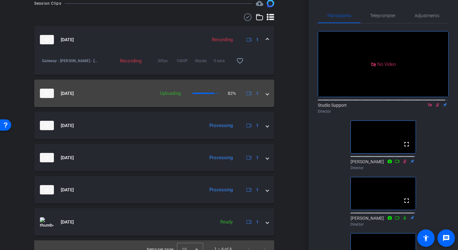
click at [260, 95] on div "Oct 9, 2025 Uploading 82% 1" at bounding box center [153, 92] width 226 height 9
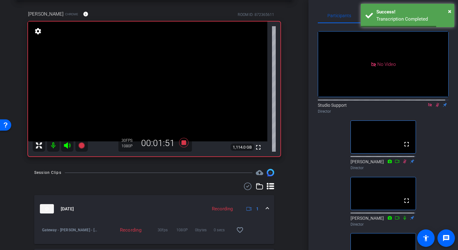
scroll to position [21, 0]
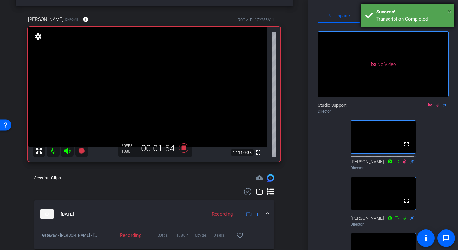
click at [449, 11] on span "×" at bounding box center [449, 10] width 3 height 7
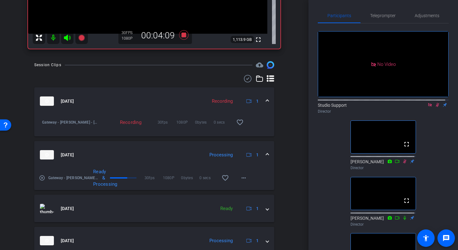
scroll to position [140, 0]
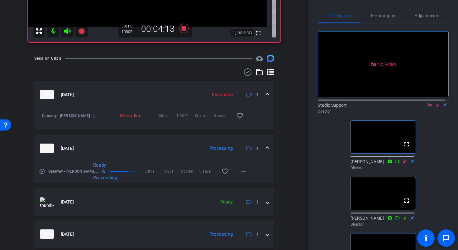
click at [44, 170] on mat-icon "play_circle_outline" at bounding box center [42, 171] width 6 height 6
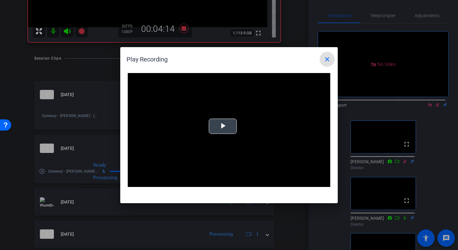
click at [204, 124] on video "Video Player" at bounding box center [229, 130] width 202 height 114
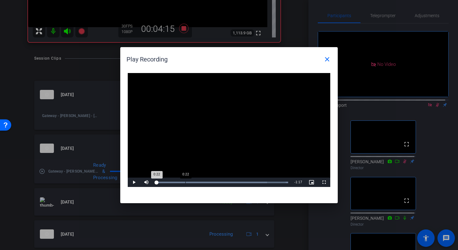
click at [185, 179] on div "Loaded : 100.00% 0:22 0:22" at bounding box center [222, 181] width 139 height 9
click at [227, 181] on div "Loaded : 100.00% 0:53 0:23" at bounding box center [222, 181] width 139 height 9
click at [246, 181] on div "1:07" at bounding box center [245, 182] width 0 height 2
click at [266, 181] on div "Loaded : 100.00% 1:22 1:08" at bounding box center [222, 181] width 139 height 9
click at [280, 181] on div "Loaded : 100.00% 1:33 1:33" at bounding box center [222, 182] width 132 height 2
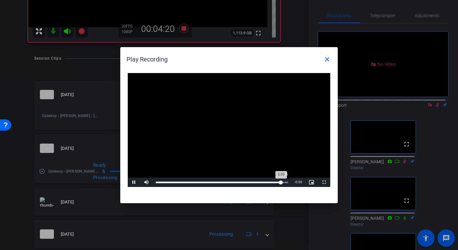
click at [284, 182] on div "Loaded : 100.00% 1:36 1:33" at bounding box center [222, 182] width 132 height 2
click at [327, 61] on mat-icon "close" at bounding box center [326, 58] width 7 height 7
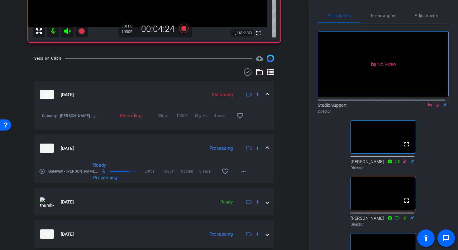
click at [265, 148] on mat-expansion-panel-header "Oct 9, 2025 Processing 1" at bounding box center [154, 147] width 240 height 27
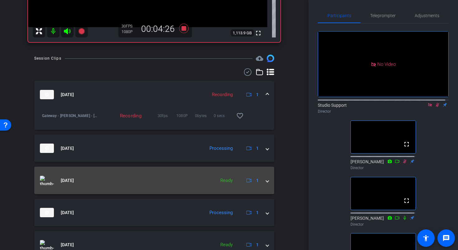
click at [261, 177] on div "Oct 9, 2025 Ready 1" at bounding box center [153, 179] width 226 height 9
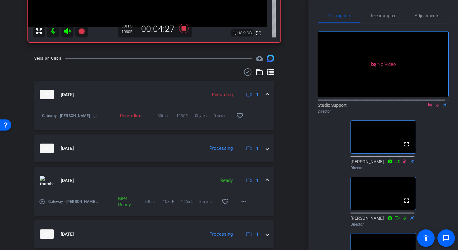
click at [261, 177] on div "Oct 9, 2025 Ready 1" at bounding box center [153, 179] width 226 height 9
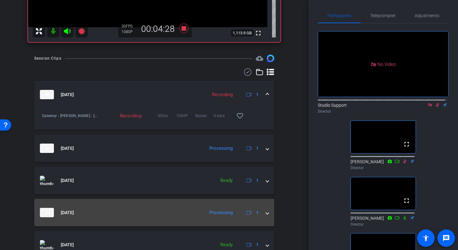
click at [266, 211] on span at bounding box center [267, 212] width 2 height 7
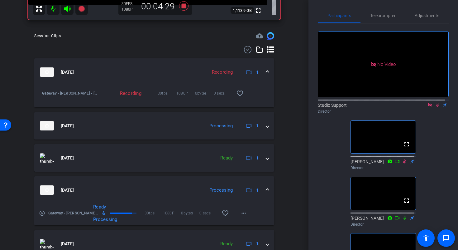
scroll to position [164, 0]
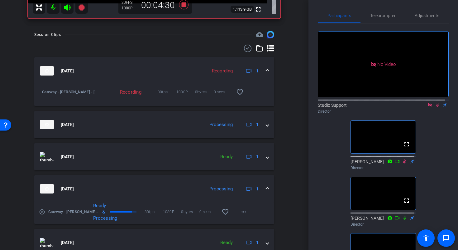
click at [266, 188] on mat-expansion-panel-header "Oct 9, 2025 Processing 1" at bounding box center [154, 188] width 240 height 27
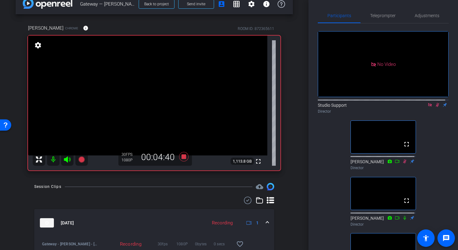
scroll to position [6, 0]
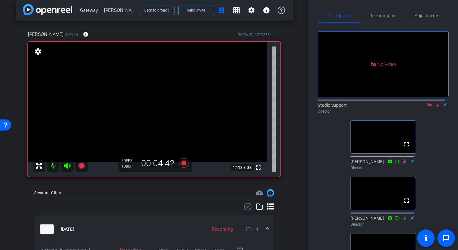
click at [427, 107] on icon at bounding box center [429, 104] width 5 height 4
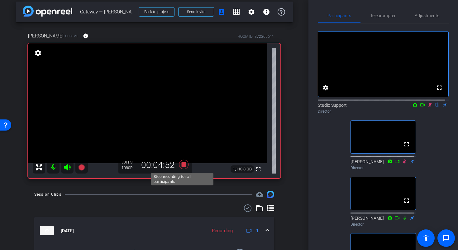
click at [183, 166] on icon at bounding box center [183, 163] width 9 height 9
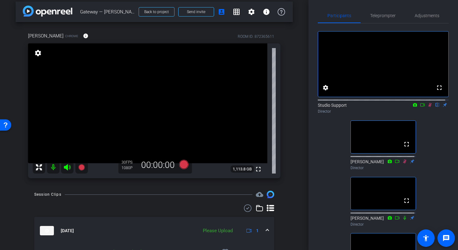
click at [428, 107] on icon at bounding box center [429, 105] width 3 height 4
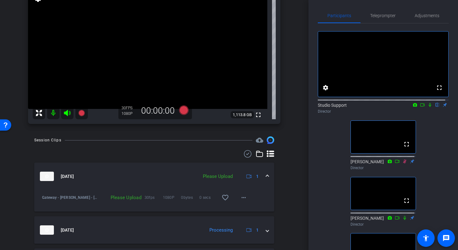
scroll to position [70, 0]
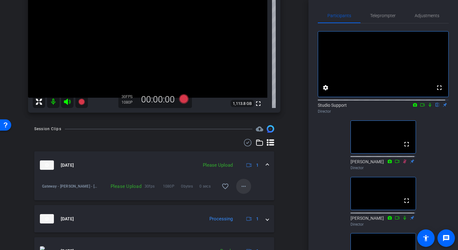
click at [242, 186] on mat-icon "more_horiz" at bounding box center [243, 185] width 7 height 7
click at [253, 198] on span "Upload" at bounding box center [250, 198] width 25 height 7
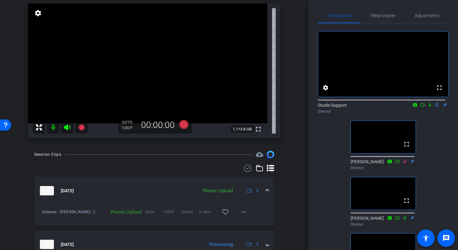
scroll to position [44, 0]
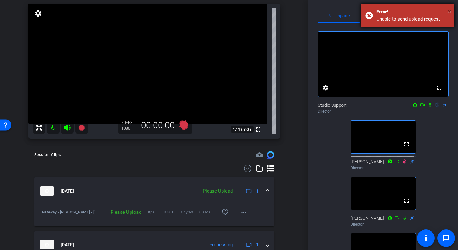
click at [450, 12] on span "×" at bounding box center [449, 10] width 3 height 7
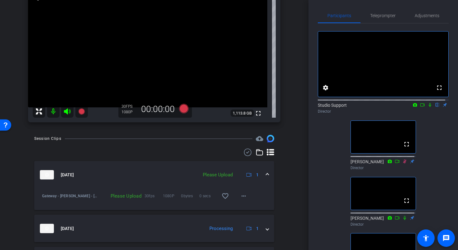
scroll to position [69, 0]
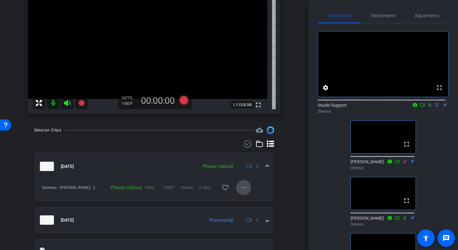
click at [241, 188] on mat-icon "more_horiz" at bounding box center [243, 186] width 7 height 7
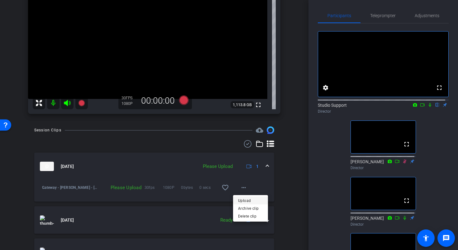
click at [250, 199] on span "Upload" at bounding box center [250, 200] width 25 height 7
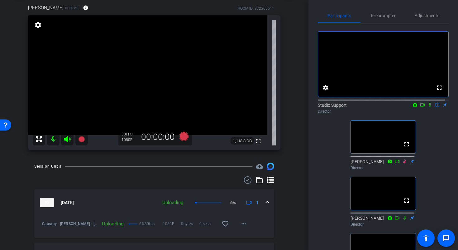
scroll to position [31, 0]
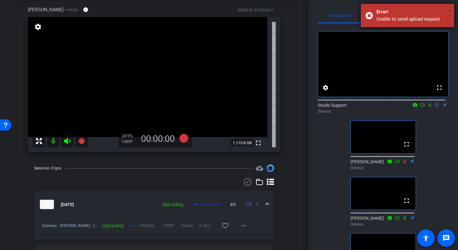
click at [450, 11] on span "×" at bounding box center [449, 10] width 3 height 7
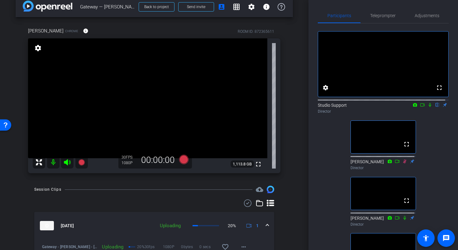
scroll to position [10, 0]
click at [301, 72] on div "arrow_back Gateway — Dr. Sameek — 10/09/2025 Back to project Send invite accoun…" at bounding box center [154, 115] width 308 height 250
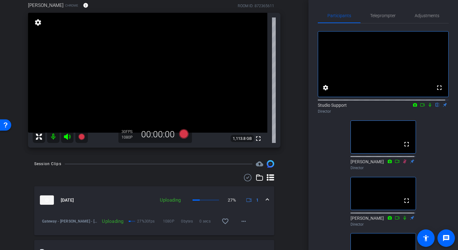
scroll to position [35, 0]
click at [427, 107] on icon at bounding box center [429, 104] width 5 height 4
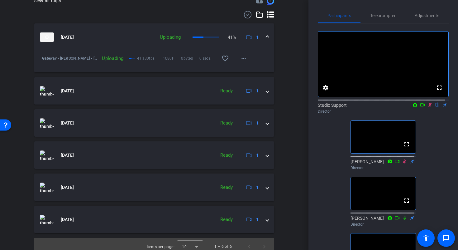
scroll to position [203, 0]
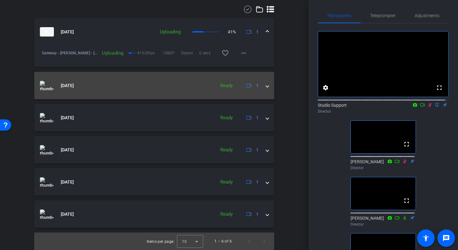
click at [260, 88] on div "Oct 9, 2025 Ready 1" at bounding box center [153, 85] width 226 height 9
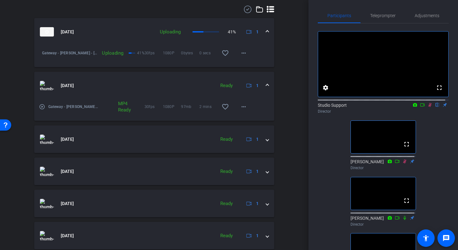
click at [266, 87] on span at bounding box center [267, 85] width 2 height 7
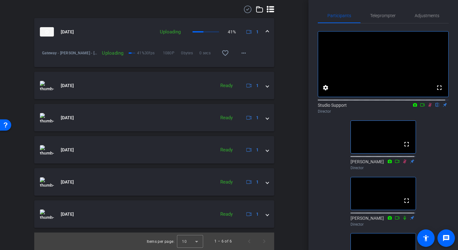
drag, startPoint x: 308, startPoint y: 127, endPoint x: 308, endPoint y: 117, distance: 10.9
click at [308, 116] on div "arrow_back Gateway — Dr. Sameek — 10/09/2025 Back to project Send invite accoun…" at bounding box center [229, 125] width 458 height 250
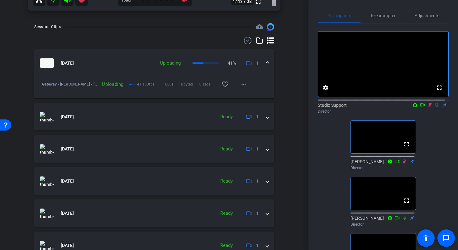
scroll to position [163, 0]
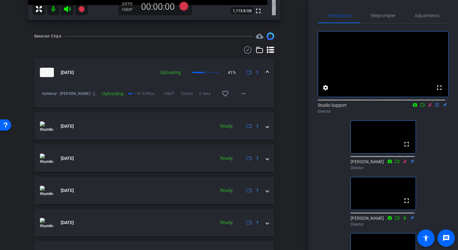
click at [330, 161] on div "fullscreen settings Studio Support flip Director fullscreen Maria Aroz Director…" at bounding box center [383, 153] width 131 height 261
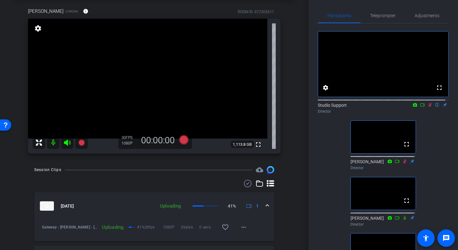
scroll to position [10, 0]
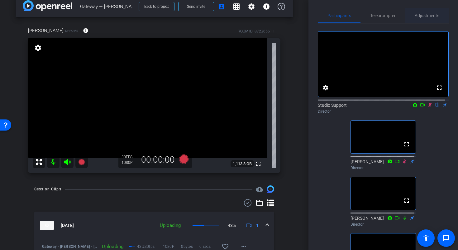
click at [424, 16] on span "Adjustments" at bounding box center [427, 15] width 25 height 4
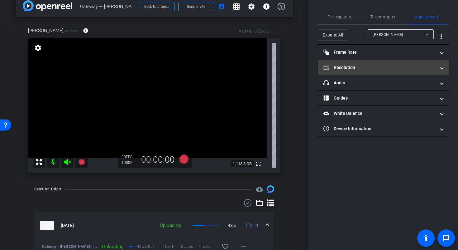
click at [374, 64] on mat-expansion-panel-header "Resolution" at bounding box center [383, 67] width 131 height 15
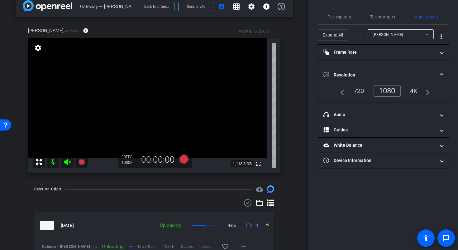
click at [363, 91] on div "720" at bounding box center [359, 90] width 20 height 11
click at [343, 17] on span "Participants" at bounding box center [339, 17] width 24 height 4
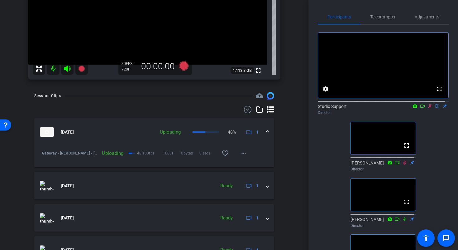
scroll to position [103, 0]
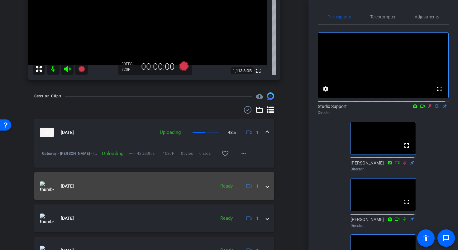
click at [264, 190] on mat-expansion-panel-header "Oct 9, 2025 Ready 1" at bounding box center [154, 185] width 240 height 27
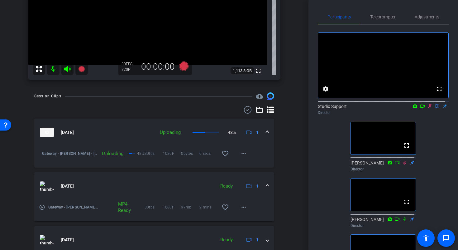
click at [44, 206] on mat-icon "play_circle_outline" at bounding box center [42, 207] width 6 height 6
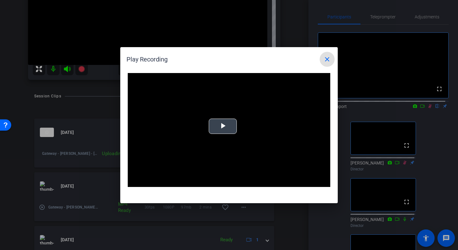
click at [223, 126] on span "Video Player" at bounding box center [223, 126] width 0 height 0
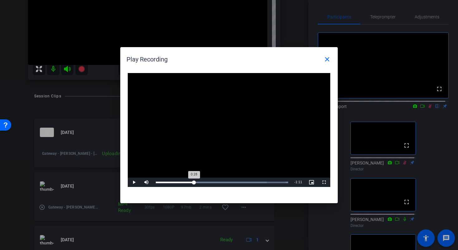
click at [194, 183] on div "Loaded : 100.00% 0:28 0:28" at bounding box center [222, 181] width 139 height 9
click at [233, 182] on div "Loaded : 100.00% 0:58 0:29" at bounding box center [222, 182] width 132 height 2
click at [324, 63] on span at bounding box center [327, 59] width 15 height 15
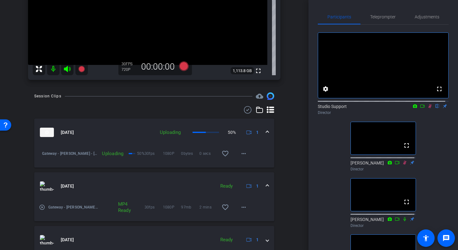
drag, startPoint x: 309, startPoint y: 65, endPoint x: 308, endPoint y: 62, distance: 3.5
click at [308, 62] on div "arrow_back Gateway — Dr. Sameek — 10/09/2025 Back to project Send invite accoun…" at bounding box center [229, 125] width 458 height 250
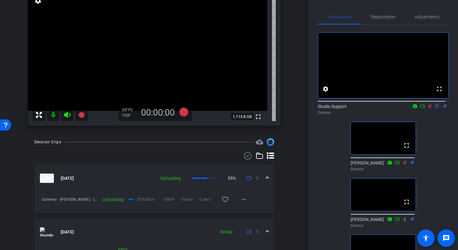
scroll to position [57, 0]
click at [294, 48] on div "arrow_back Gateway — Dr. Sameek — 10/09/2025 Back to project Send invite accoun…" at bounding box center [154, 68] width 308 height 250
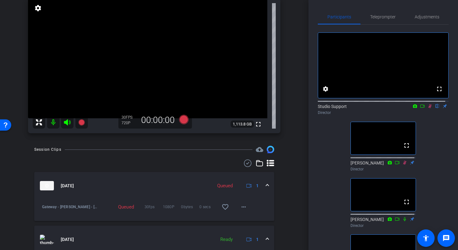
scroll to position [49, 0]
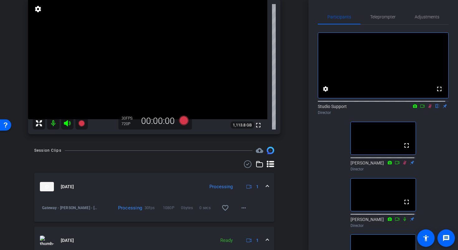
click at [266, 185] on span at bounding box center [267, 186] width 2 height 7
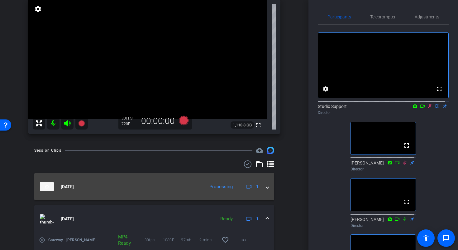
click at [266, 185] on span at bounding box center [267, 186] width 2 height 7
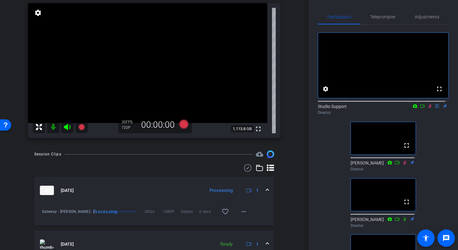
scroll to position [45, 0]
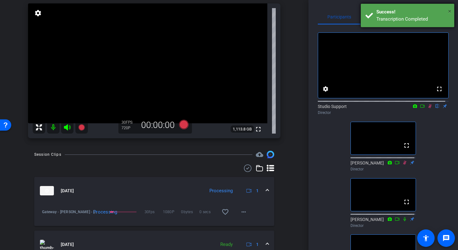
click at [449, 12] on span "×" at bounding box center [449, 10] width 3 height 7
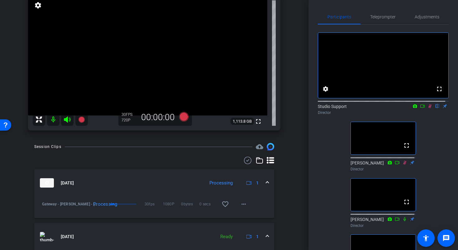
scroll to position [50, 0]
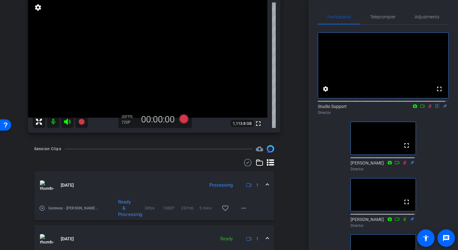
click at [40, 207] on mat-icon "play_circle_outline" at bounding box center [42, 208] width 6 height 6
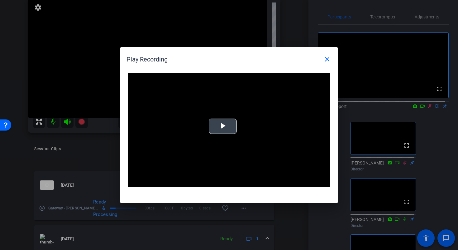
click at [223, 126] on span "Video Player" at bounding box center [223, 126] width 0 height 0
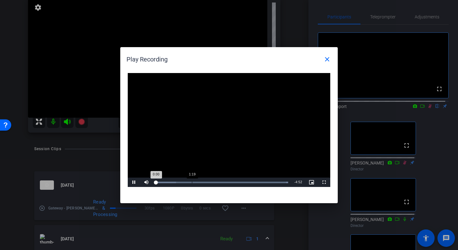
click at [192, 182] on div "Loaded : 100.00% 1:19 0:00" at bounding box center [222, 182] width 132 height 2
click at [212, 183] on div "Loaded : 100.00% 2:03 1:21" at bounding box center [222, 181] width 139 height 9
click at [229, 183] on div "Loaded : 100.00% 2:42 2:06" at bounding box center [222, 181] width 139 height 9
click at [243, 182] on div "3:12" at bounding box center [243, 182] width 0 height 2
click at [263, 182] on div "Loaded : 100.00% 3:57 3:15" at bounding box center [222, 182] width 132 height 2
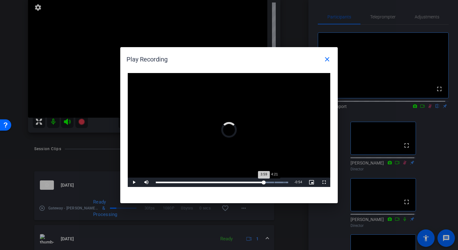
click at [274, 183] on div "Loaded : 100.00% 4:21 3:59" at bounding box center [222, 181] width 139 height 9
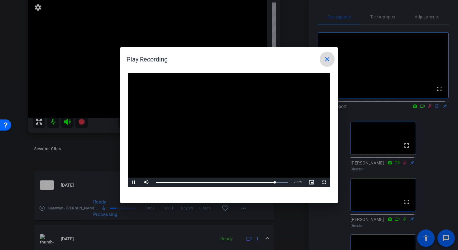
click at [325, 62] on mat-icon "close" at bounding box center [326, 58] width 7 height 7
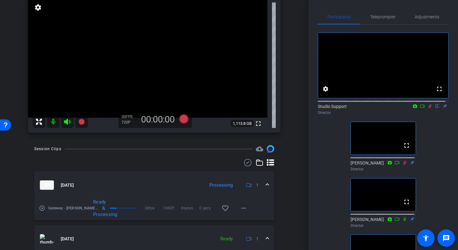
click at [266, 184] on mat-expansion-panel-header "Oct 9, 2025 Processing 1" at bounding box center [154, 184] width 240 height 27
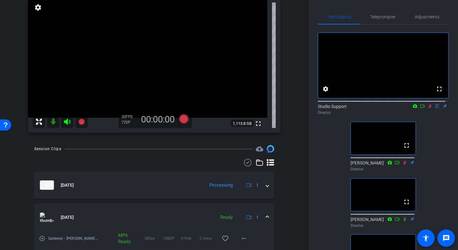
click at [262, 216] on div "Oct 9, 2025 Ready 1" at bounding box center [153, 216] width 226 height 9
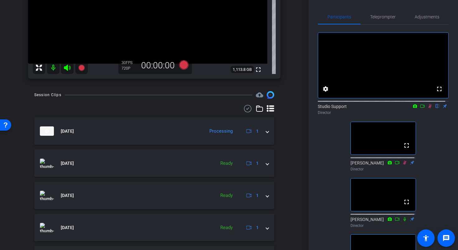
scroll to position [103, 0]
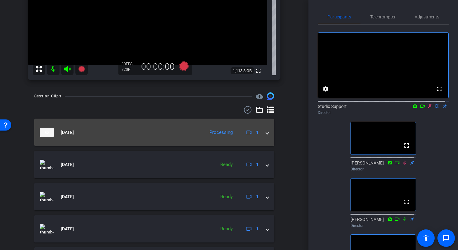
click at [266, 132] on span at bounding box center [267, 132] width 2 height 7
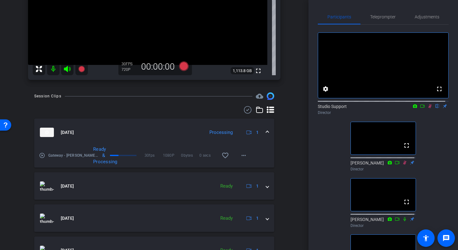
click at [266, 132] on span at bounding box center [267, 132] width 2 height 7
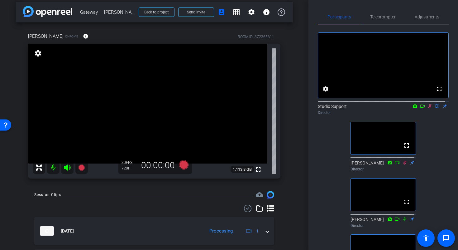
scroll to position [2, 0]
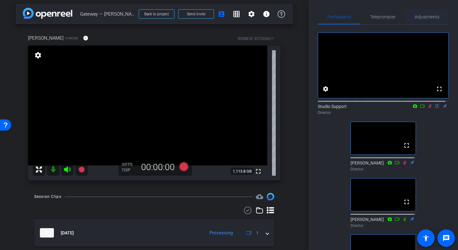
click at [421, 18] on span "Adjustments" at bounding box center [427, 17] width 25 height 4
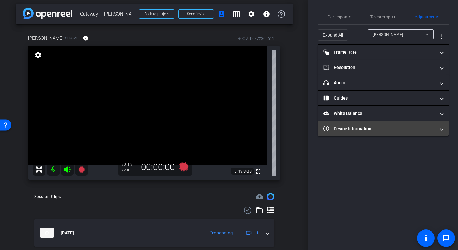
click at [415, 126] on mat-panel-title "Device Information" at bounding box center [379, 128] width 112 height 7
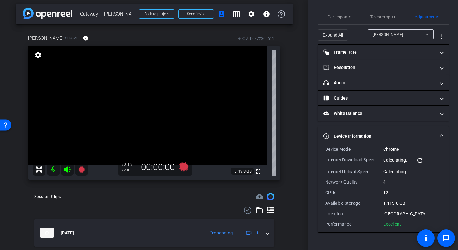
click at [421, 159] on mat-icon "refresh" at bounding box center [419, 159] width 7 height 7
click at [421, 161] on mat-icon "refresh" at bounding box center [419, 159] width 7 height 7
click at [402, 33] on span "Sameek Roychowdhury" at bounding box center [388, 34] width 31 height 4
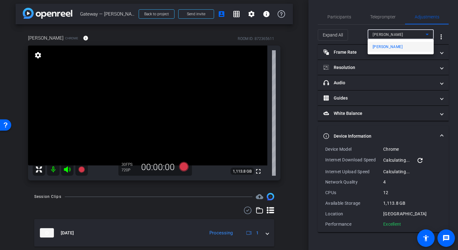
click at [402, 33] on div at bounding box center [229, 125] width 458 height 250
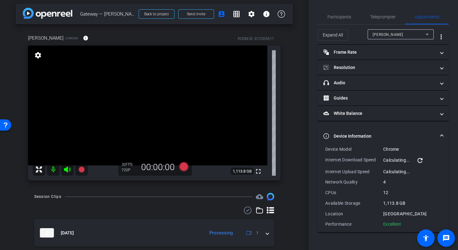
click at [423, 161] on mat-icon "refresh" at bounding box center [419, 159] width 7 height 7
click at [339, 19] on span "Participants" at bounding box center [339, 17] width 24 height 4
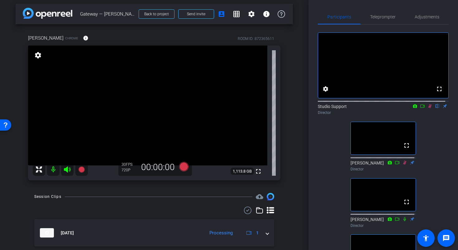
click at [295, 58] on div "arrow_back Gateway — Dr. Sameek — 10/09/2025 Back to project Send invite accoun…" at bounding box center [154, 123] width 308 height 250
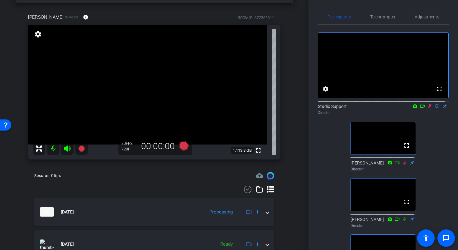
scroll to position [18, 0]
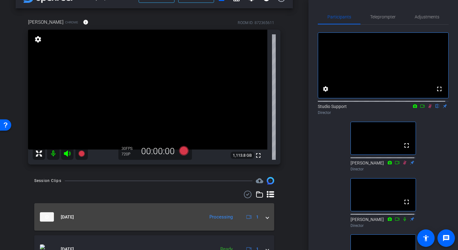
click at [264, 221] on mat-expansion-panel-header "Oct 9, 2025 Processing 1" at bounding box center [154, 216] width 240 height 27
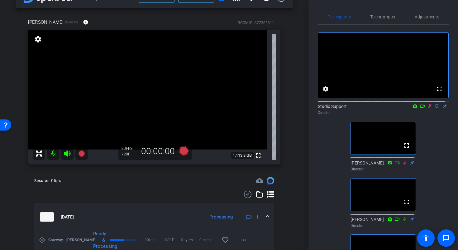
click at [266, 218] on span at bounding box center [267, 216] width 2 height 7
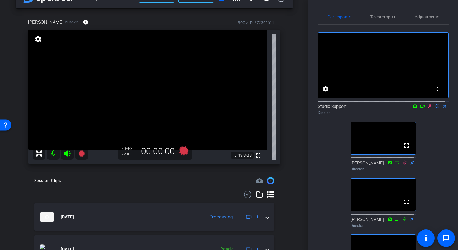
click at [308, 124] on div "Participants Teleprompter Adjustments fullscreen settings Studio Support flip D…" at bounding box center [383, 125] width 150 height 250
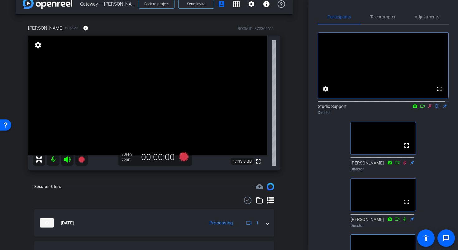
scroll to position [22, 0]
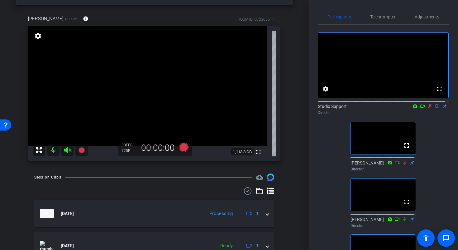
drag, startPoint x: 309, startPoint y: 33, endPoint x: 308, endPoint y: 29, distance: 4.4
click at [308, 29] on div "Participants Teleprompter Adjustments fullscreen settings Studio Support flip D…" at bounding box center [383, 125] width 150 height 250
drag, startPoint x: 308, startPoint y: 28, endPoint x: 307, endPoint y: 17, distance: 11.2
click at [307, 17] on div "arrow_back Gateway — Dr. Sameek — 10/09/2025 Back to project Send invite accoun…" at bounding box center [229, 125] width 458 height 250
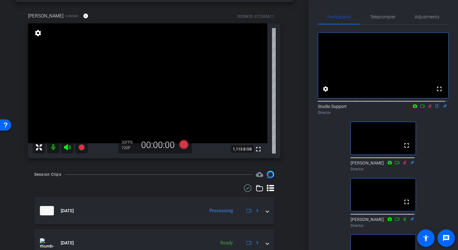
scroll to position [24, 0]
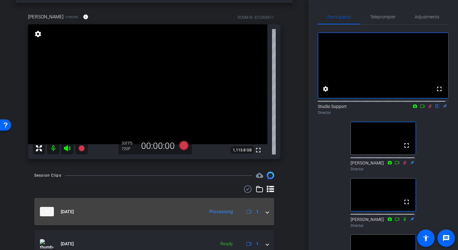
click at [266, 214] on span at bounding box center [267, 211] width 2 height 7
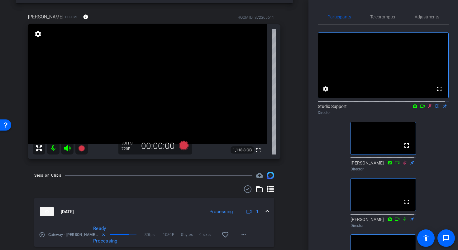
click at [265, 213] on mat-expansion-panel-header "Oct 9, 2025 Processing 1" at bounding box center [154, 211] width 240 height 27
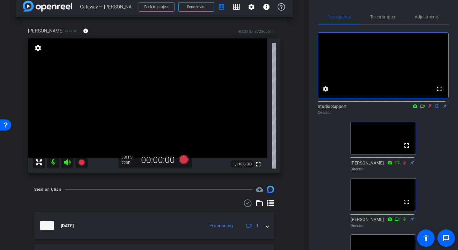
scroll to position [8, 0]
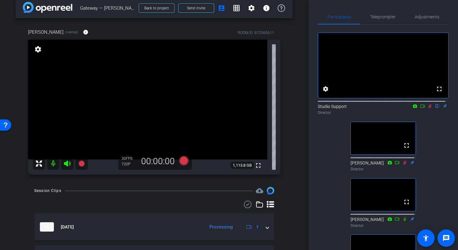
click at [427, 108] on icon at bounding box center [429, 106] width 5 height 4
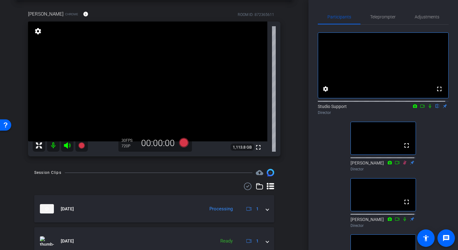
scroll to position [27, 0]
click at [307, 45] on div "arrow_back Gateway — Dr. Sameek — 10/09/2025 Back to project Send invite accoun…" at bounding box center [229, 125] width 458 height 250
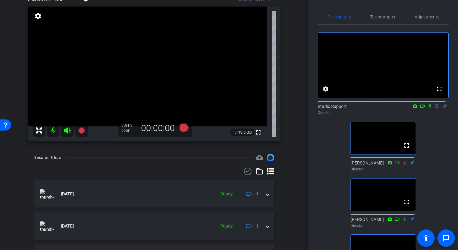
scroll to position [42, 0]
drag, startPoint x: 308, startPoint y: 71, endPoint x: 308, endPoint y: 79, distance: 8.1
click at [308, 79] on div "arrow_back Gateway — Dr. Sameek — 10/09/2025 Back to project Send invite accoun…" at bounding box center [229, 125] width 458 height 250
click at [292, 100] on div "arrow_back Gateway — Dr. Sameek — 10/09/2025 Back to project Send invite accoun…" at bounding box center [154, 83] width 308 height 250
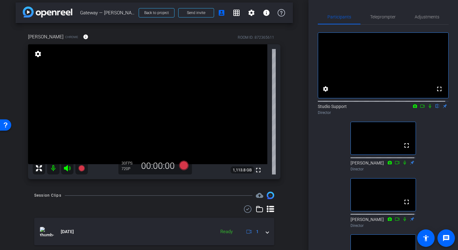
scroll to position [0, 0]
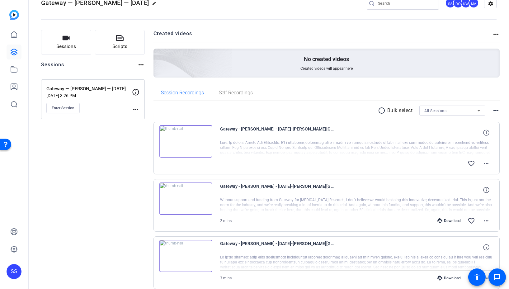
scroll to position [9, 0]
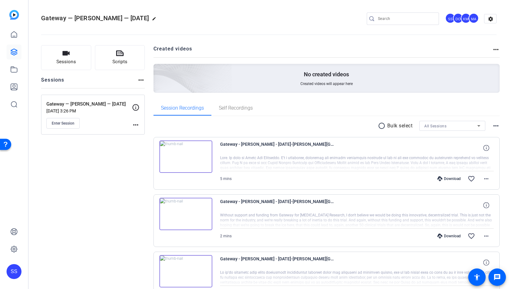
click at [119, 197] on div "Sessions Scripts Sessions more_horiz Gateway — Dr. Sameek — 10/09/2025 Oct 07, …" at bounding box center [93, 270] width 104 height 451
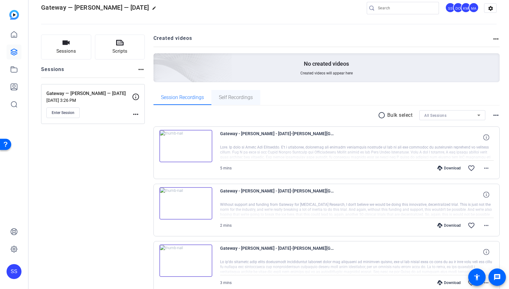
scroll to position [12, 0]
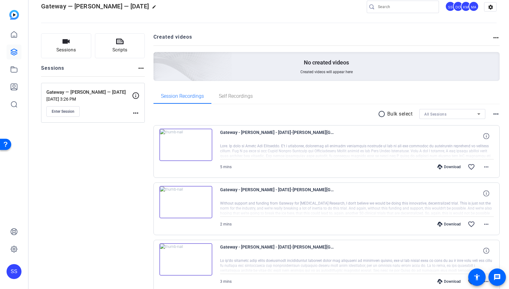
click at [67, 183] on div "Sessions Scripts Sessions more_horiz Gateway — Dr. Sameek — 10/09/2025 Oct 07, …" at bounding box center [93, 258] width 104 height 451
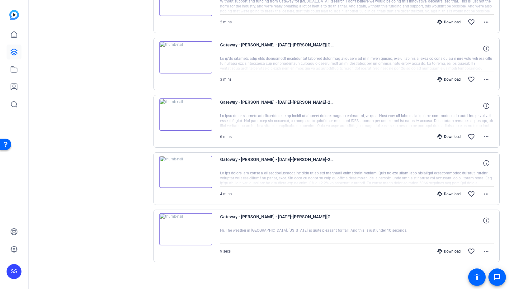
scroll to position [215, 0]
click at [488, 192] on span at bounding box center [486, 193] width 15 height 15
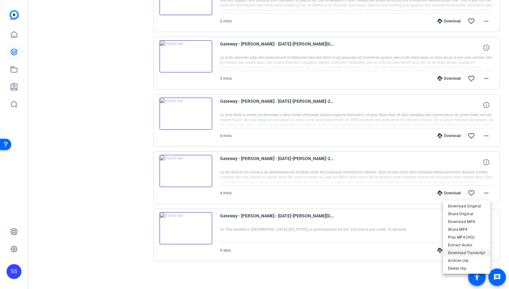
click at [467, 251] on span "Download Transcript" at bounding box center [466, 252] width 37 height 7
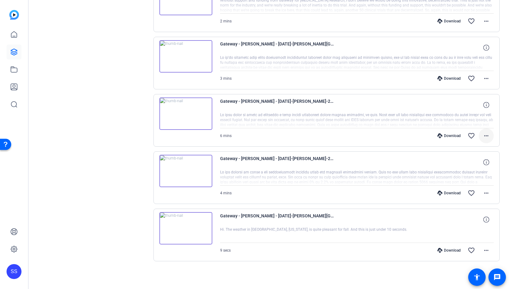
click at [483, 136] on mat-icon "more_horiz" at bounding box center [486, 135] width 7 height 7
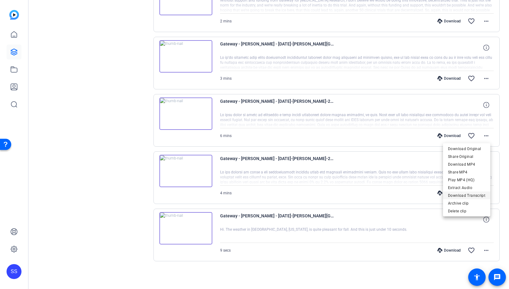
click at [477, 196] on span "Download Transcript" at bounding box center [466, 195] width 37 height 7
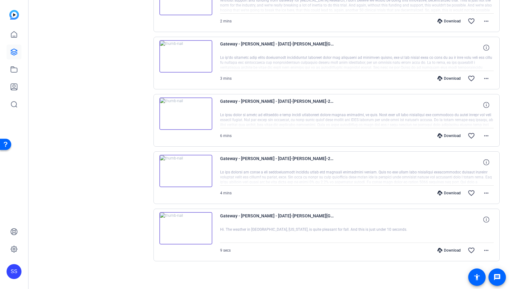
click at [365, 222] on div "Gateway - [PERSON_NAME] - [DATE]-[PERSON_NAME][GEOGRAPHIC_DATA]-2025-10-09-12-0…" at bounding box center [357, 219] width 274 height 15
click at [502, 118] on div "Sessions Scripts Sessions more_horiz Gateway — Dr. Sameek — 10/09/2025 Oct 07, …" at bounding box center [269, 55] width 481 height 467
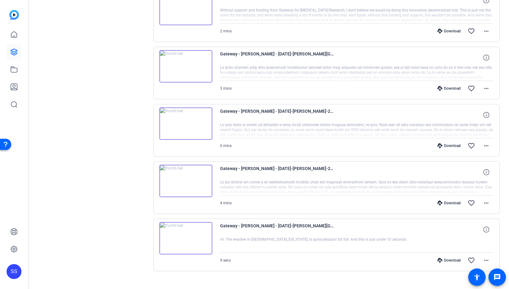
scroll to position [201, 0]
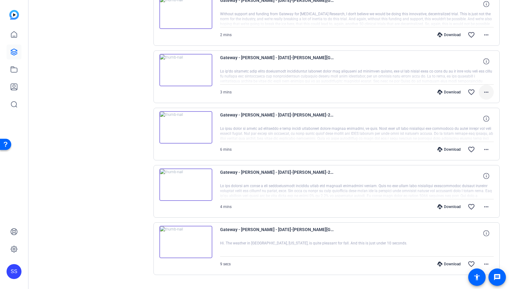
click at [484, 94] on mat-icon "more_horiz" at bounding box center [486, 91] width 7 height 7
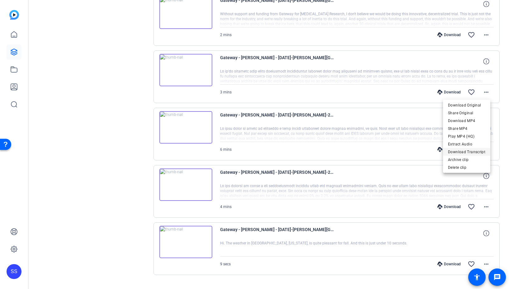
click at [474, 149] on span "Download Transcript" at bounding box center [466, 151] width 37 height 7
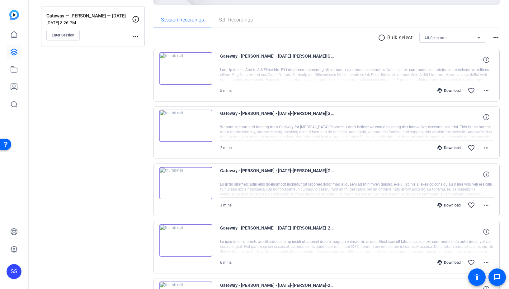
scroll to position [88, 0]
click at [484, 146] on mat-icon "more_horiz" at bounding box center [486, 148] width 7 height 7
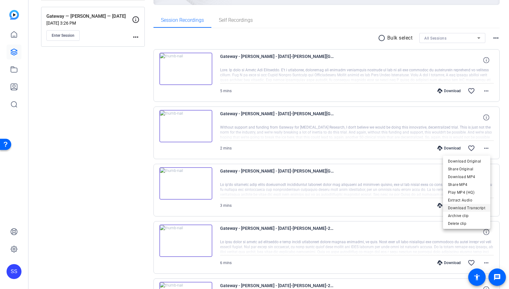
click at [478, 208] on span "Download Transcript" at bounding box center [466, 207] width 37 height 7
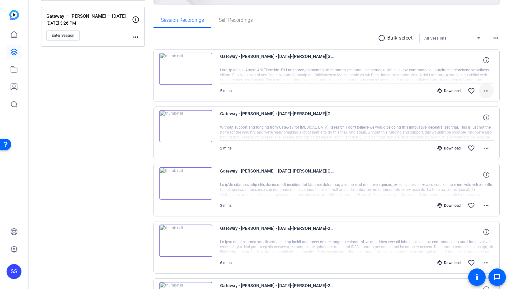
click at [483, 92] on mat-icon "more_horiz" at bounding box center [486, 90] width 7 height 7
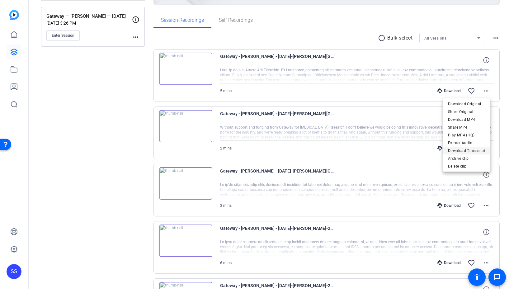
click at [478, 150] on span "Download Transcript" at bounding box center [466, 150] width 37 height 7
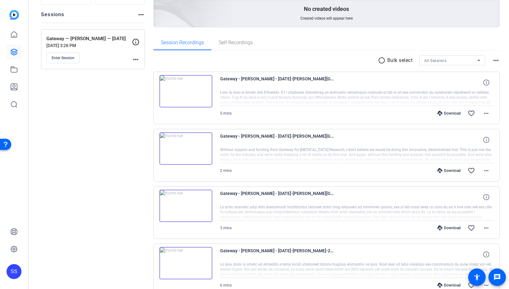
scroll to position [65, 0]
click at [14, 274] on div "SS" at bounding box center [14, 271] width 15 height 15
click at [82, 260] on mat-icon "logout" at bounding box center [82, 256] width 7 height 7
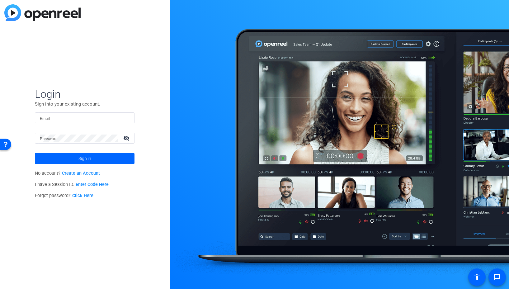
click at [111, 120] on input "Email" at bounding box center [85, 117] width 90 height 7
click at [125, 118] on img at bounding box center [124, 117] width 4 height 7
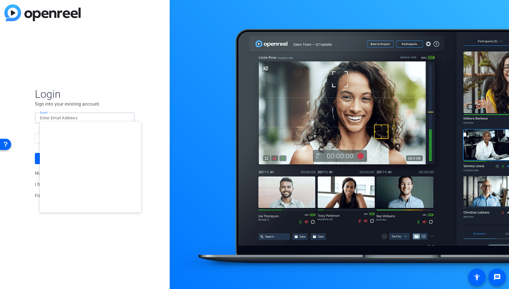
type input "[EMAIL_ADDRESS][DOMAIN_NAME]"
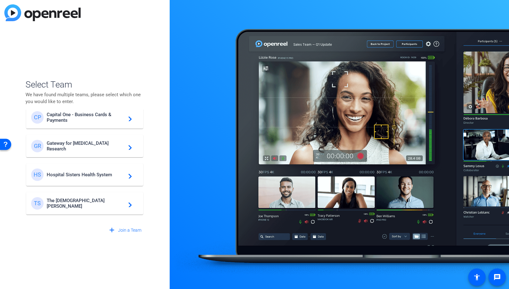
scroll to position [136, 0]
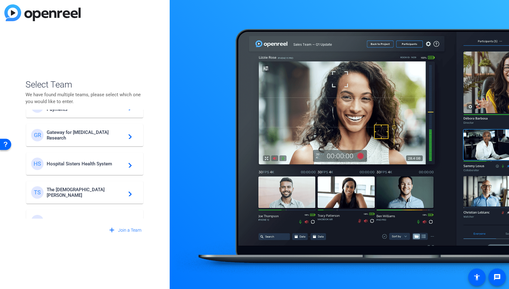
click at [73, 136] on span "Gateway for Cancer Research" at bounding box center [86, 135] width 78 height 11
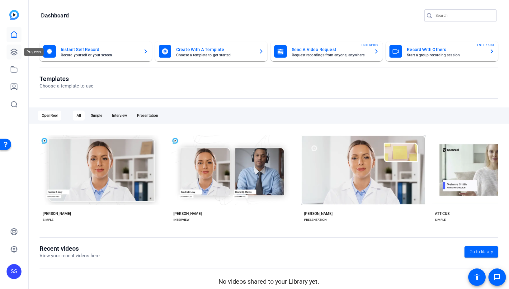
click at [12, 52] on icon at bounding box center [14, 52] width 6 height 6
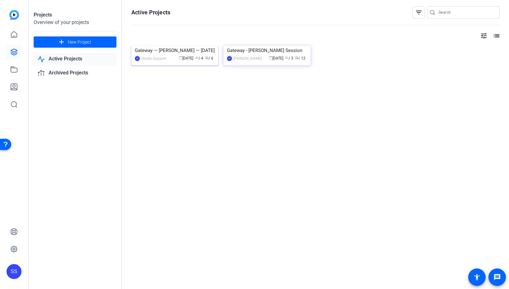
click at [164, 46] on img at bounding box center [174, 46] width 87 height 0
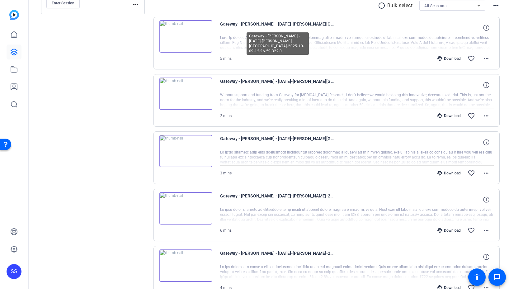
scroll to position [92, 0]
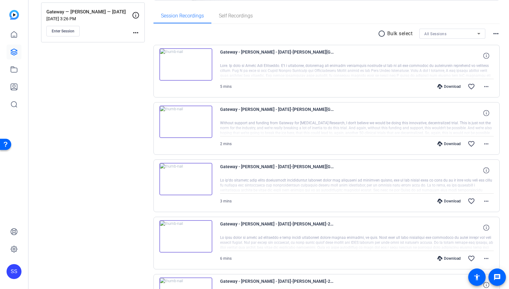
click at [11, 272] on div "SS" at bounding box center [14, 271] width 15 height 15
click at [83, 260] on mat-icon "logout" at bounding box center [82, 256] width 7 height 7
